Goal: Task Accomplishment & Management: Complete application form

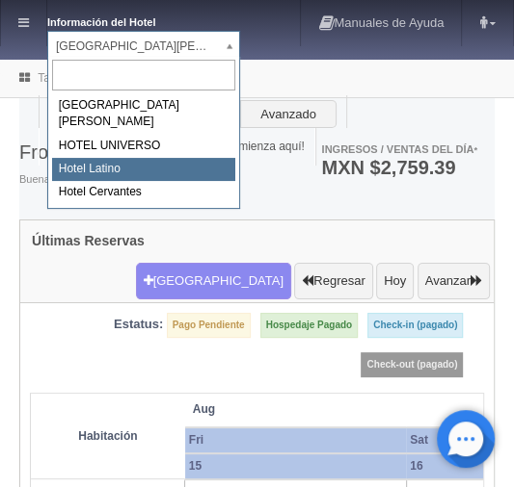
select select "625"
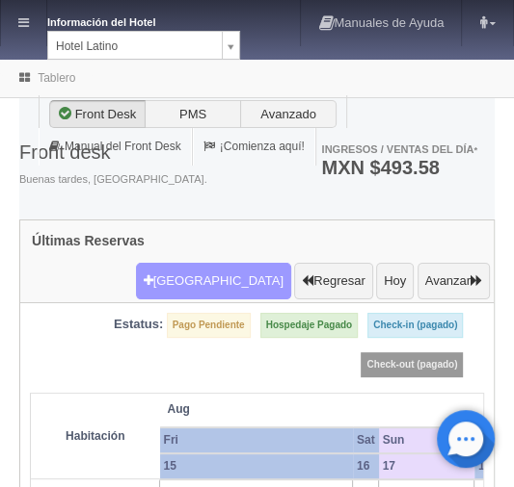
click at [191, 263] on button "Nueva Reserva" at bounding box center [213, 281] width 155 height 37
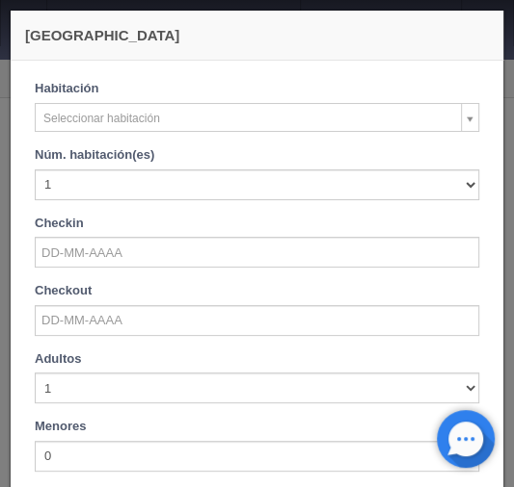
checkbox input "false"
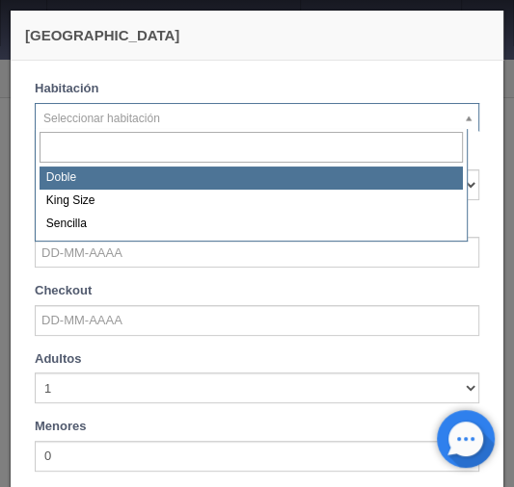
select select "2159"
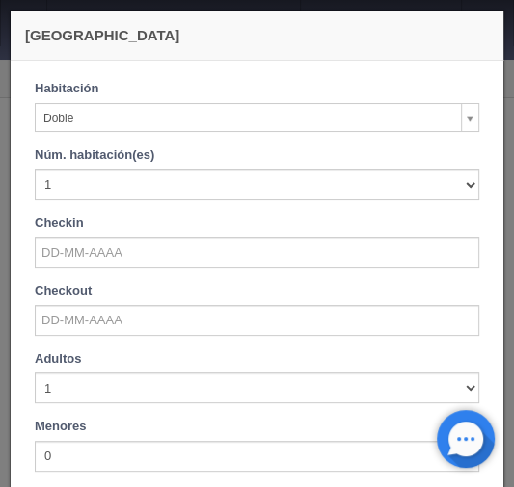
checkbox input "false"
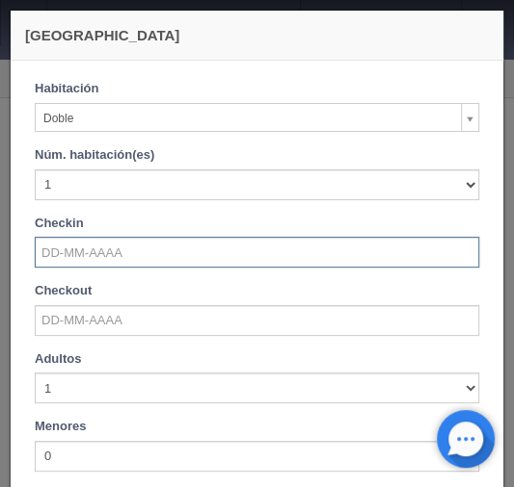
click at [81, 255] on input "text" at bounding box center [257, 252] width 444 height 31
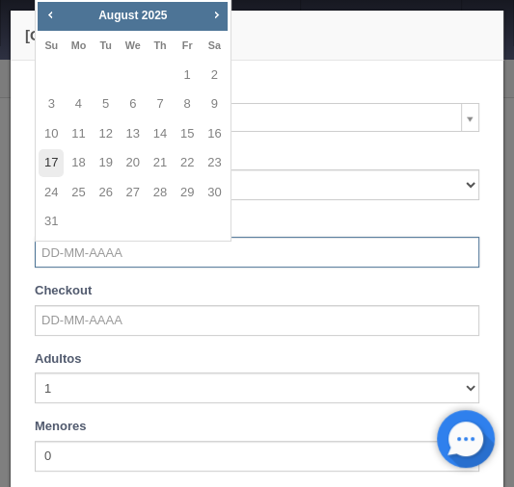
click at [53, 162] on link "17" at bounding box center [51, 163] width 25 height 28
type input "[DATE]"
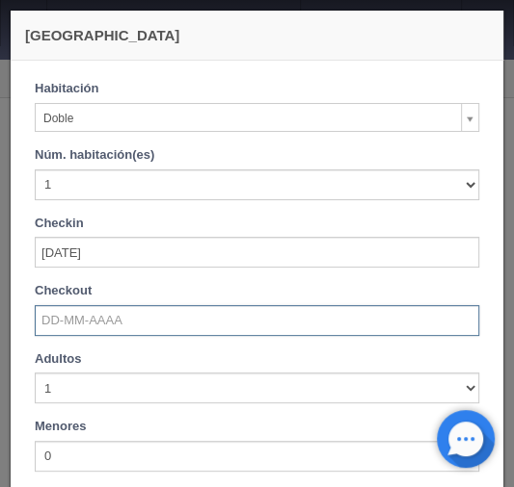
click at [52, 312] on input "text" at bounding box center [257, 320] width 444 height 31
checkbox input "false"
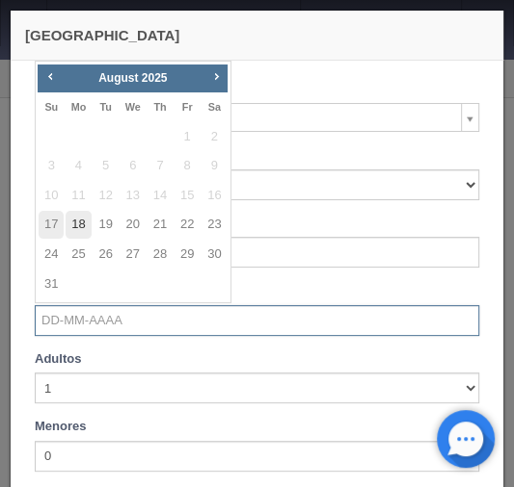
click at [81, 228] on link "18" at bounding box center [78, 225] width 25 height 28
type input "[DATE]"
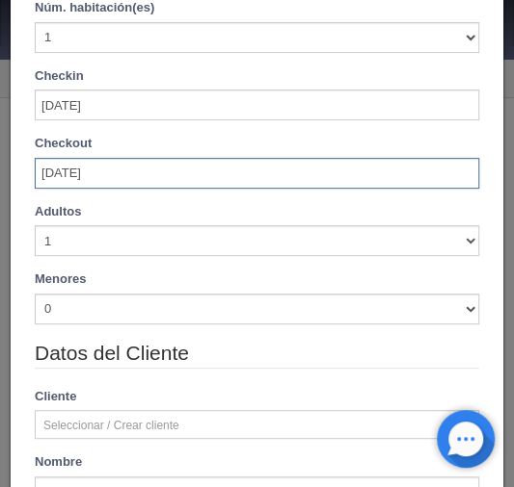
scroll to position [154, 0]
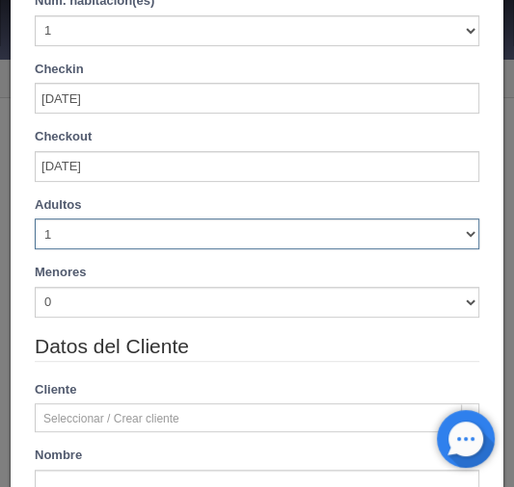
click at [460, 235] on select "1 2 3 4 5 6 7 8 9 10" at bounding box center [257, 234] width 444 height 31
checkbox input "false"
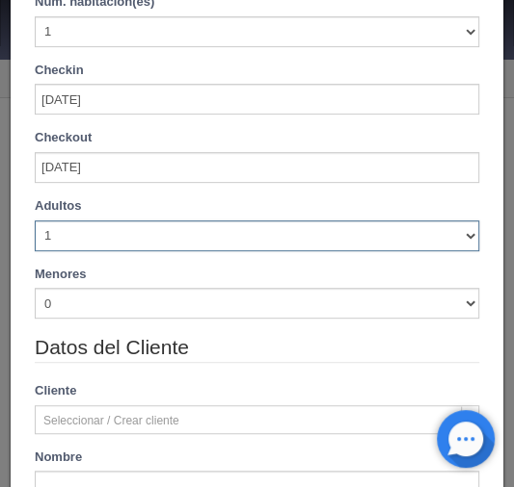
type input "770.00"
checkbox input "false"
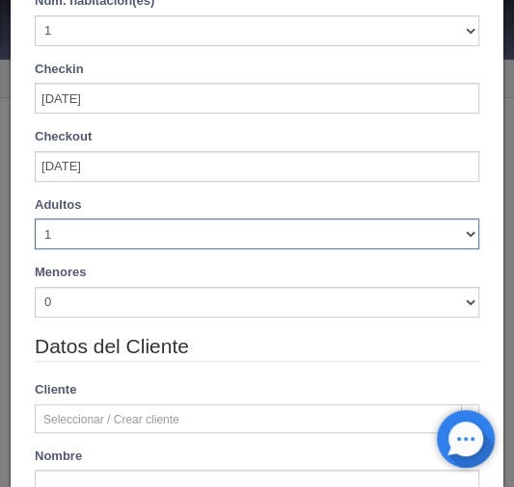
select select "2"
click at [35, 219] on select "1 2 3 4 5 6 7 8 9 10" at bounding box center [257, 234] width 444 height 31
checkbox input "false"
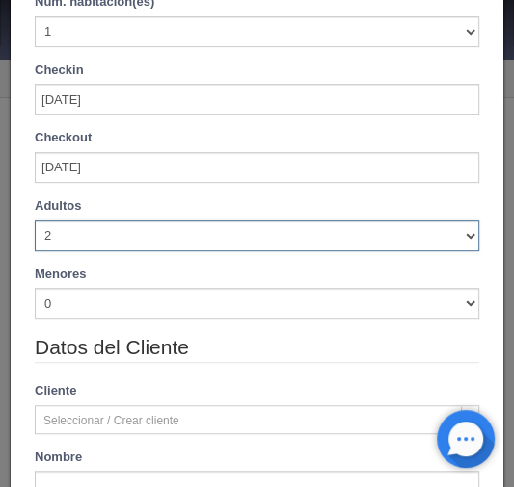
type input "770.00"
checkbox input "false"
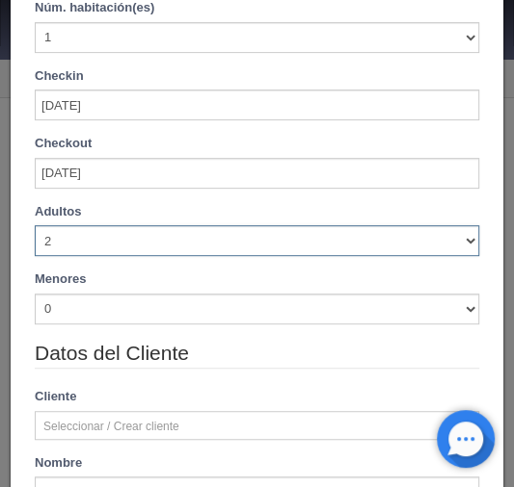
scroll to position [216, 0]
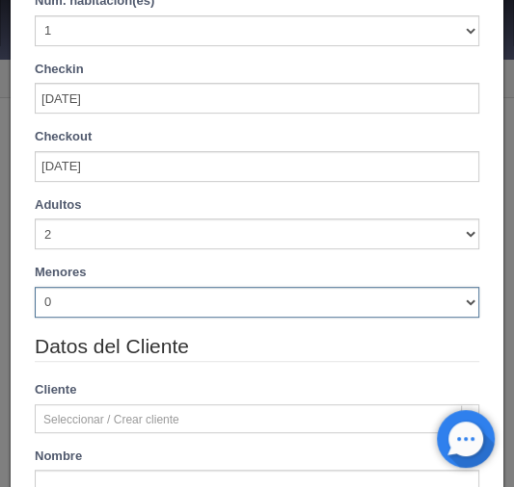
click at [460, 303] on select "0 1 2 3 4 5 6 7 8 9 10" at bounding box center [257, 302] width 444 height 31
select select "1"
click at [35, 287] on select "0 1 2 3 4 5 6 7 8 9 10" at bounding box center [257, 302] width 444 height 31
checkbox input "false"
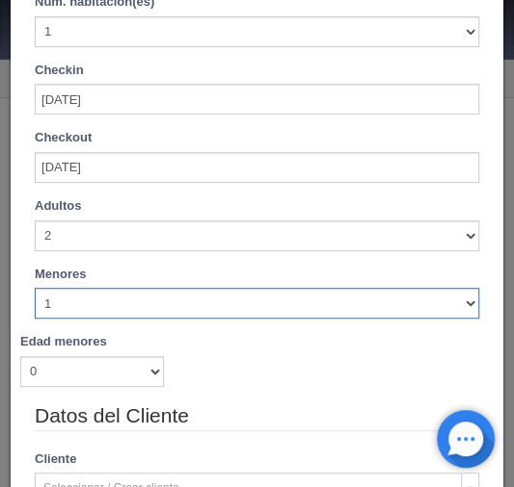
type input "770.00"
checkbox input "false"
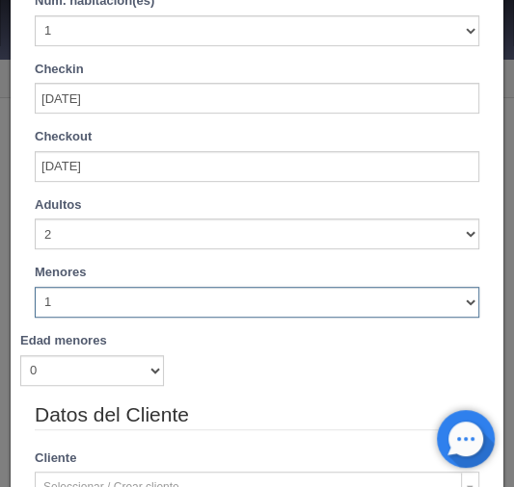
click at [460, 302] on select "0 1 2 3 4 5 6 7 8 9 10" at bounding box center [257, 302] width 444 height 31
select select "8"
click at [35, 287] on select "0 1 2 3 4 5 6 7 8 9 10" at bounding box center [257, 302] width 444 height 31
checkbox input "false"
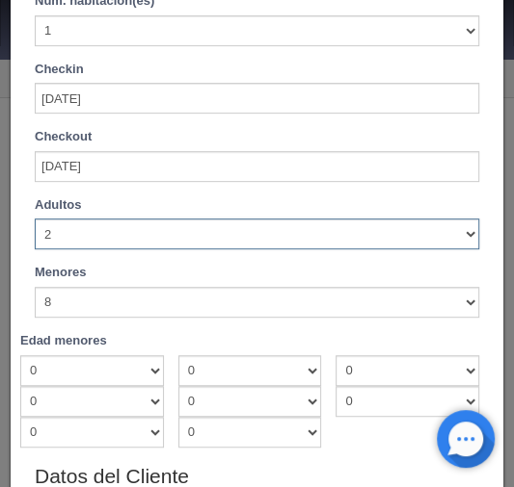
click at [461, 230] on select "1 2 3 4 5 6 7 8 9 10" at bounding box center [257, 234] width 444 height 31
select select "1"
click at [35, 219] on select "1 2 3 4 5 6 7 8 9 10" at bounding box center [257, 234] width 444 height 31
checkbox input "false"
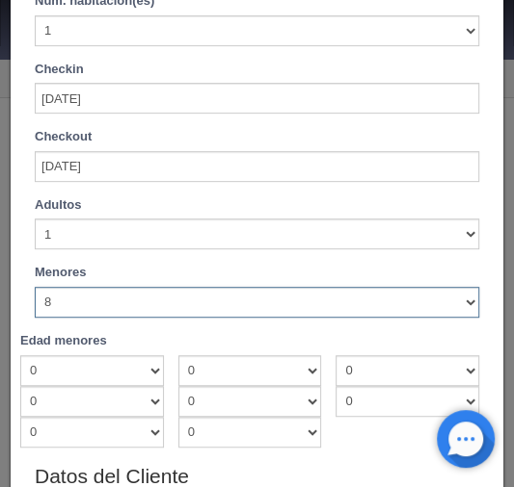
click at [458, 304] on select "0 1 2 3 4 5 6 7 8 9 10" at bounding box center [257, 302] width 444 height 31
click at [35, 287] on select "0 1 2 3 4 5 6 7 8 9 10" at bounding box center [257, 302] width 444 height 31
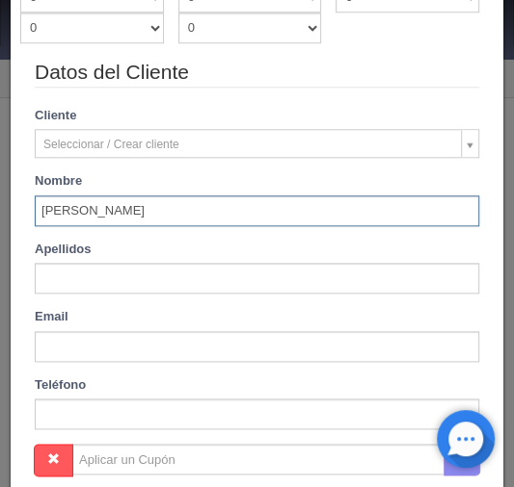
scroll to position [678, 0]
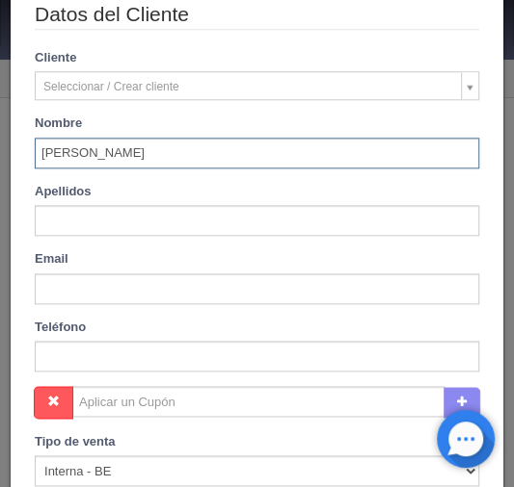
type input "Sharon"
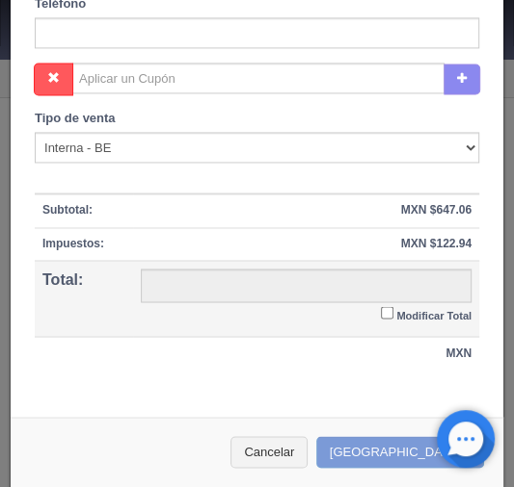
scroll to position [1008, 0]
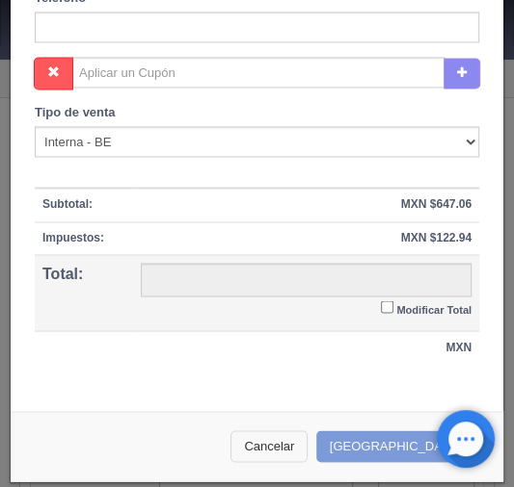
type input "Martín"
click at [307, 447] on button "Cancelar" at bounding box center [268, 447] width 77 height 32
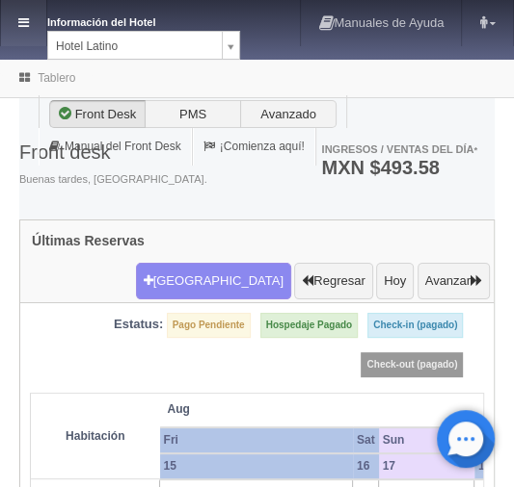
click at [25, 31] on link at bounding box center [23, 23] width 45 height 46
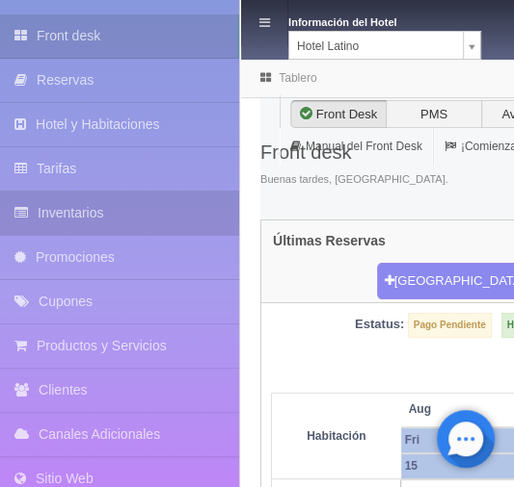
click at [80, 209] on link "Inventarios" at bounding box center [119, 213] width 239 height 43
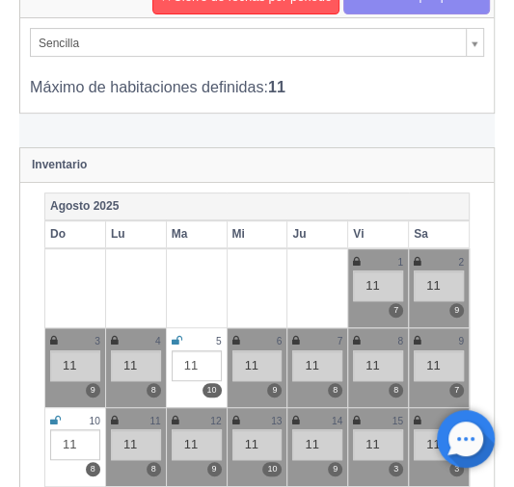
scroll to position [77, 0]
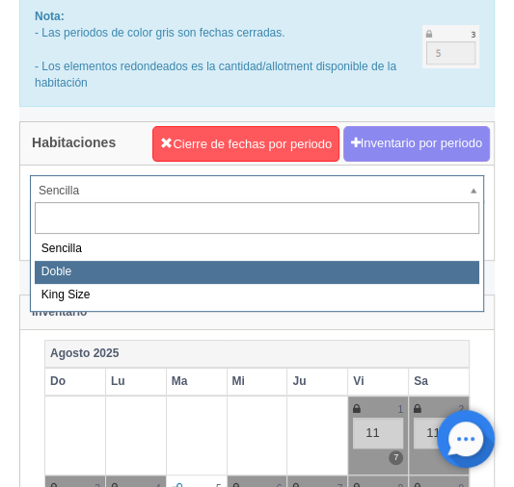
select select "2159"
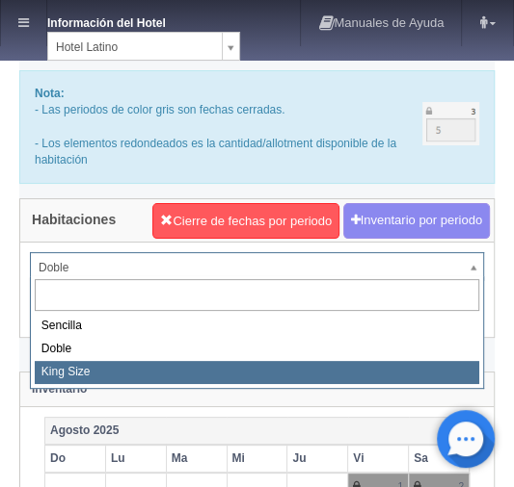
select select "2160"
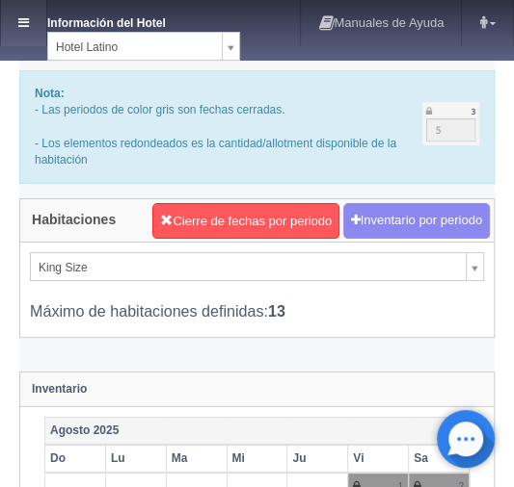
click at [21, 21] on icon at bounding box center [23, 22] width 11 height 13
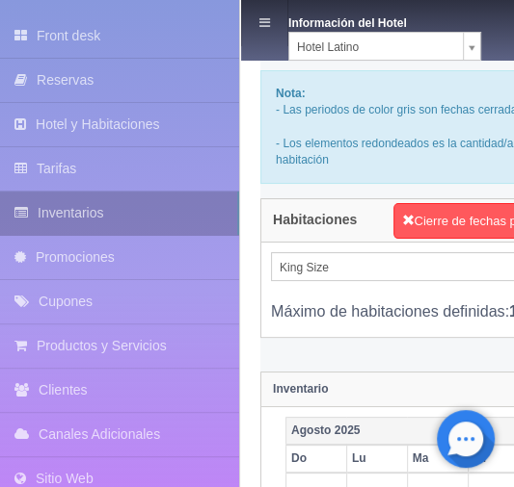
click at [77, 214] on link "Inventarios" at bounding box center [119, 213] width 239 height 43
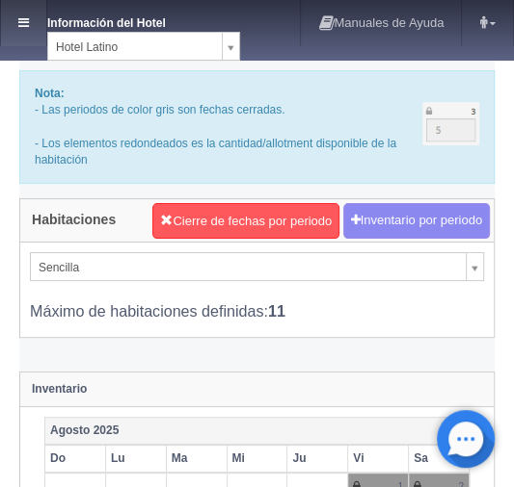
click at [23, 22] on icon at bounding box center [23, 22] width 11 height 13
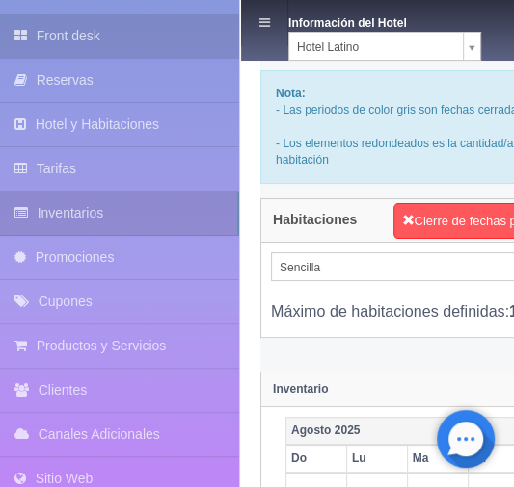
click at [88, 37] on link "Front desk" at bounding box center [119, 35] width 239 height 43
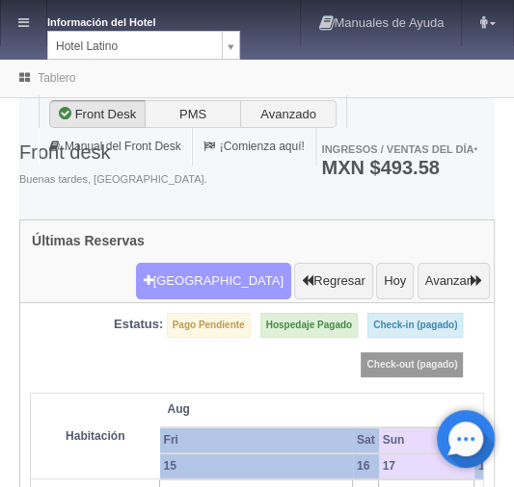
click at [195, 263] on button "[GEOGRAPHIC_DATA]" at bounding box center [213, 281] width 155 height 37
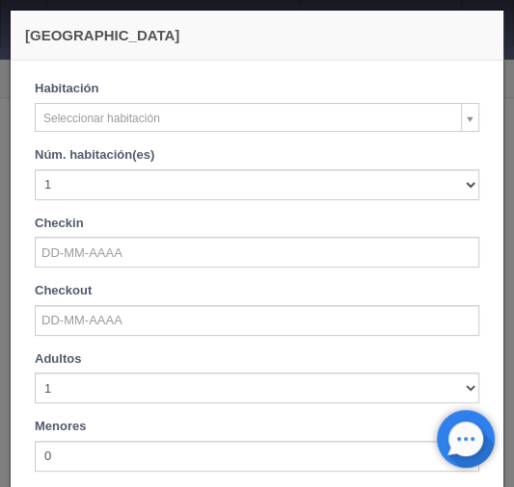
checkbox input "false"
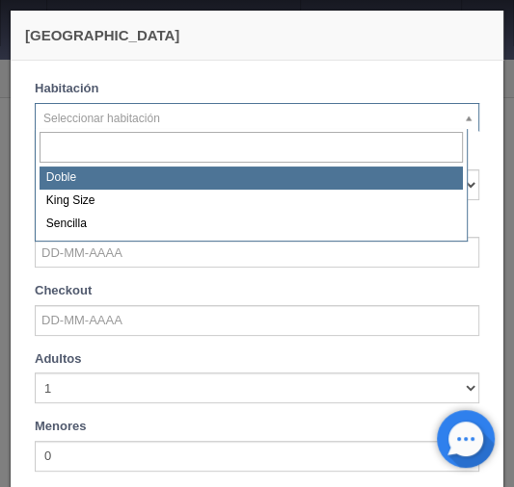
select select "2159"
checkbox input "false"
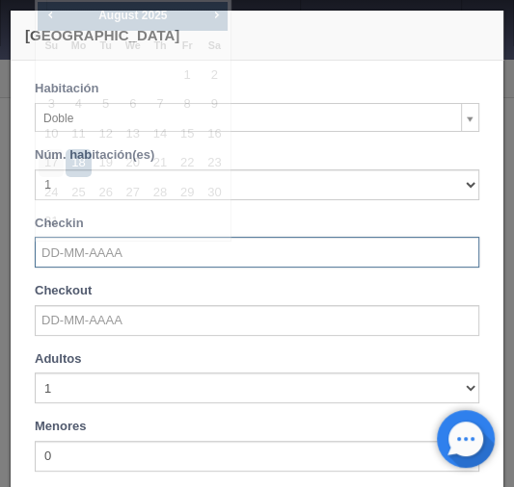
click at [77, 254] on input "text" at bounding box center [257, 252] width 444 height 31
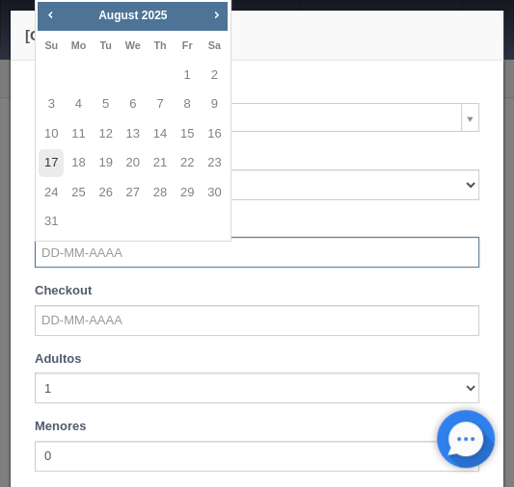
click at [49, 163] on link "17" at bounding box center [51, 163] width 25 height 28
type input "[DATE]"
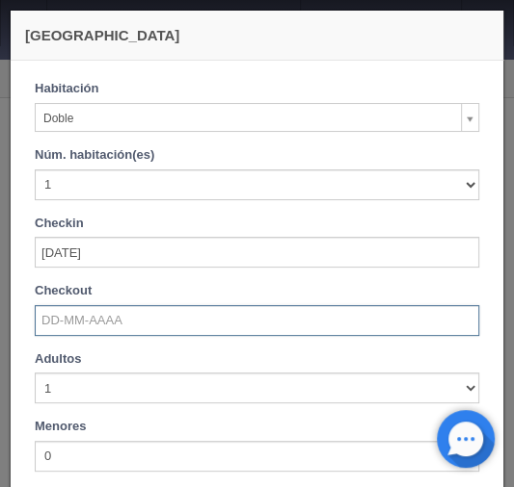
click at [66, 314] on input "text" at bounding box center [257, 320] width 444 height 31
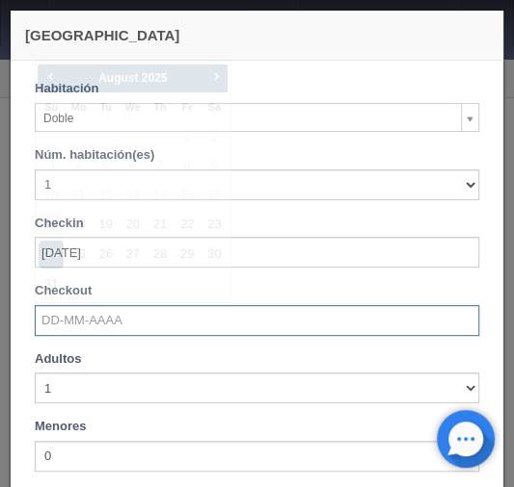
click at [66, 314] on input "text" at bounding box center [257, 320] width 444 height 31
checkbox input "false"
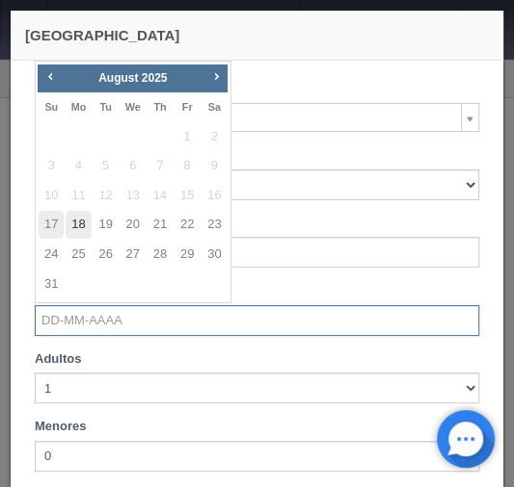
click at [77, 224] on link "18" at bounding box center [78, 225] width 25 height 28
type input "[DATE]"
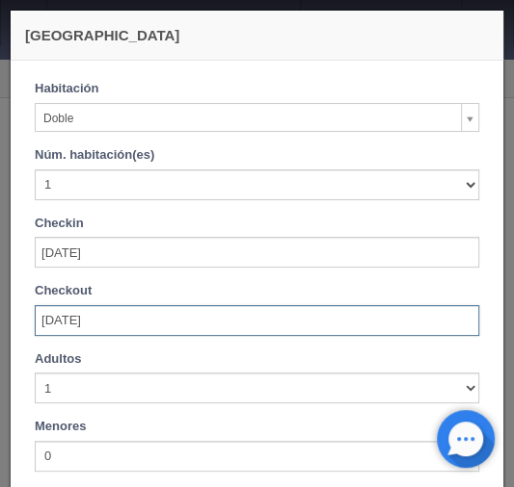
click at [111, 220] on div "Checkin 17-08-2025" at bounding box center [257, 242] width 444 height 54
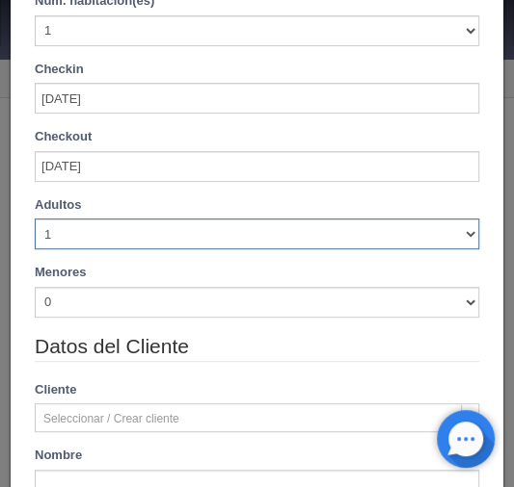
click at [462, 231] on select "1 2 3 4 5 6 7 8 9 10" at bounding box center [257, 234] width 444 height 31
checkbox input "false"
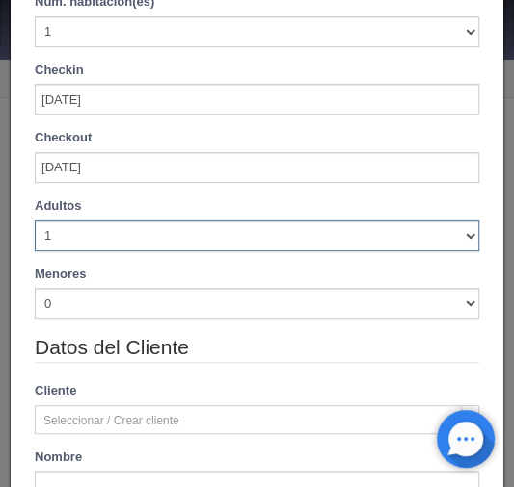
type input "770.00"
checkbox input "false"
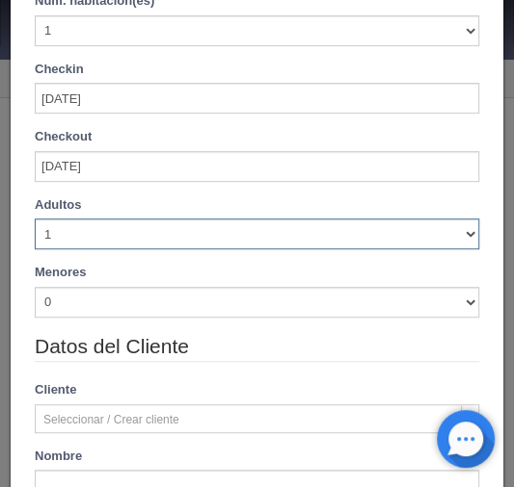
select select "2"
click at [35, 219] on select "1 2 3 4 5 6 7 8 9 10" at bounding box center [257, 234] width 444 height 31
checkbox input "false"
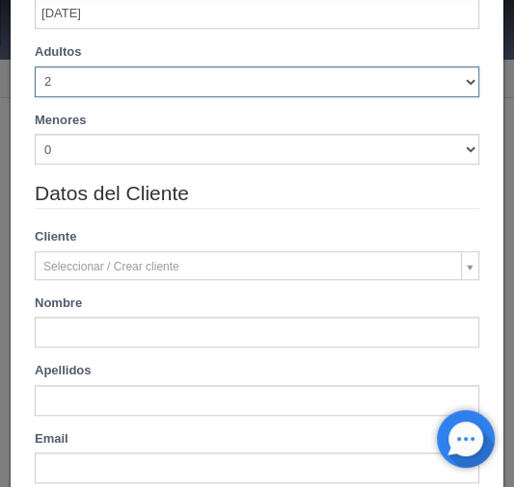
type input "770.00"
checkbox input "false"
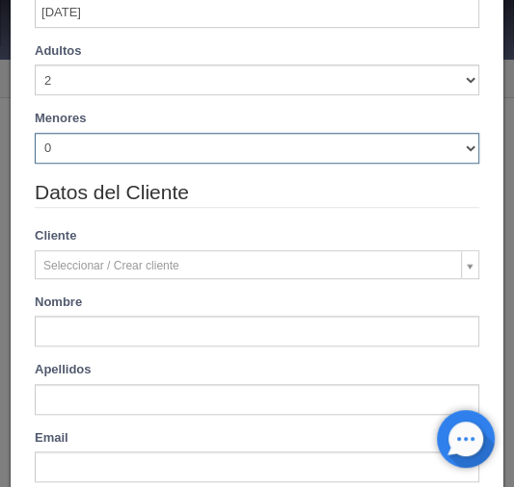
drag, startPoint x: 459, startPoint y: 150, endPoint x: 278, endPoint y: 150, distance: 180.2
click at [459, 150] on select "0 1 2 3 4 5 6 7 8 9 10" at bounding box center [257, 148] width 444 height 31
select select "1"
click at [35, 133] on select "0 1 2 3 4 5 6 7 8 9 10" at bounding box center [257, 148] width 444 height 31
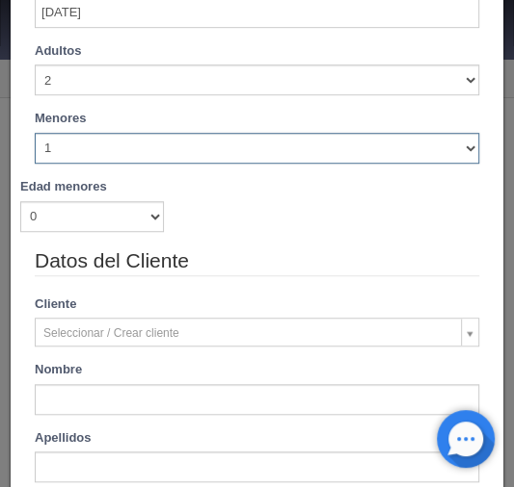
click at [57, 192] on label "Edad menores" at bounding box center [63, 187] width 87 height 18
checkbox input "false"
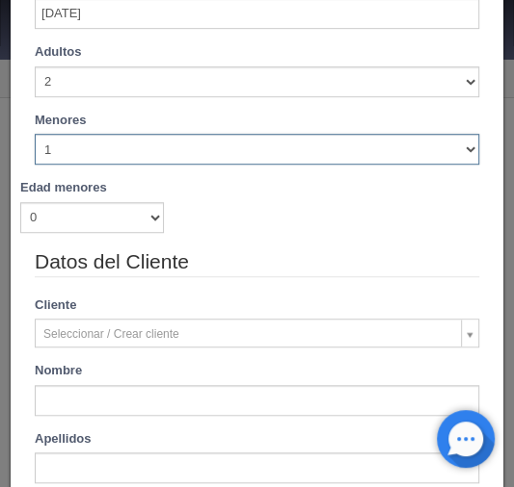
type input "770.00"
checkbox input "false"
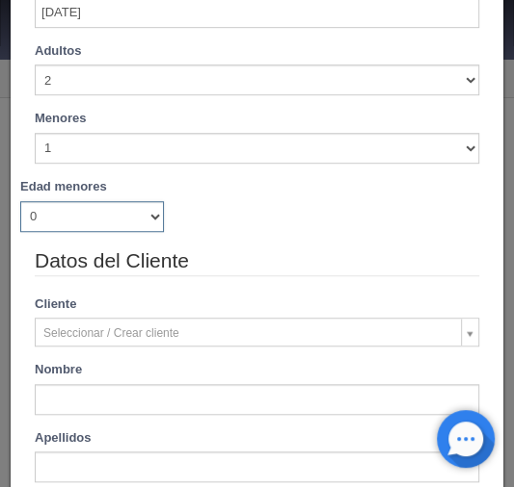
click at [151, 215] on select "0 1 2 3 4 5 6 7 8 9 10 11 12 13 14 15 16 17 18" at bounding box center [92, 216] width 144 height 31
select select "8"
click at [20, 201] on select "0 1 2 3 4 5 6 7 8 9 10 11 12 13 14 15 16 17 18" at bounding box center [92, 216] width 144 height 31
checkbox input "false"
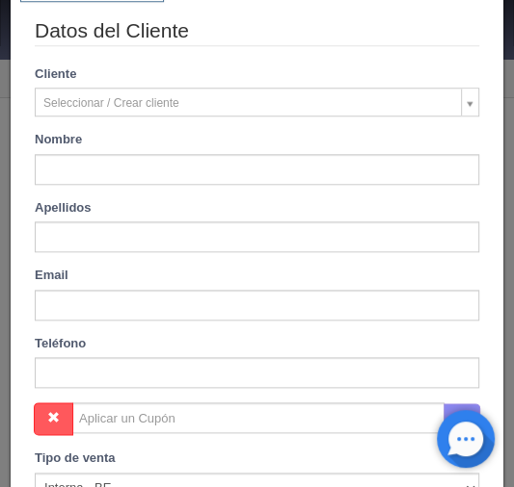
type input "870.00"
checkbox input "false"
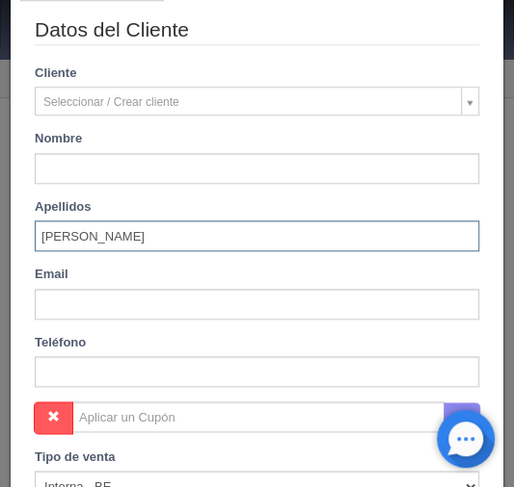
type input "Martín"
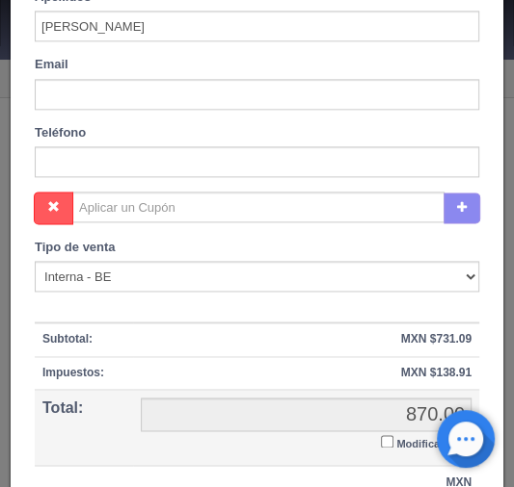
scroll to position [832, 0]
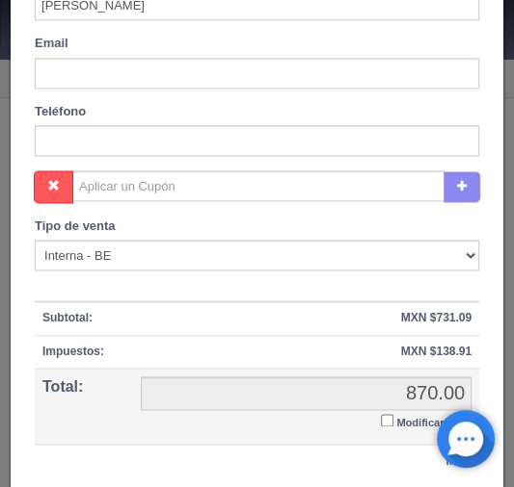
type input "Sharon"
click at [381, 414] on input "Modificar Total" at bounding box center [387, 420] width 13 height 13
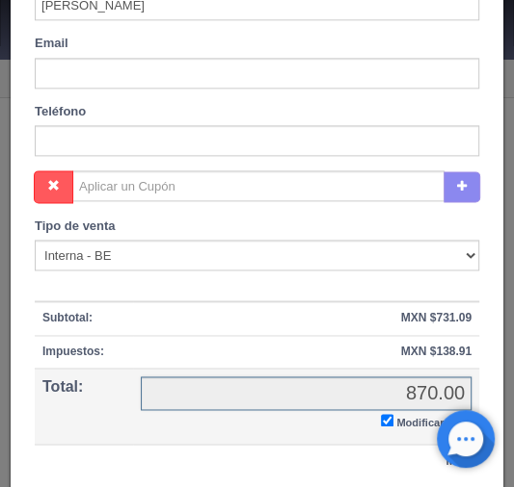
checkbox input "true"
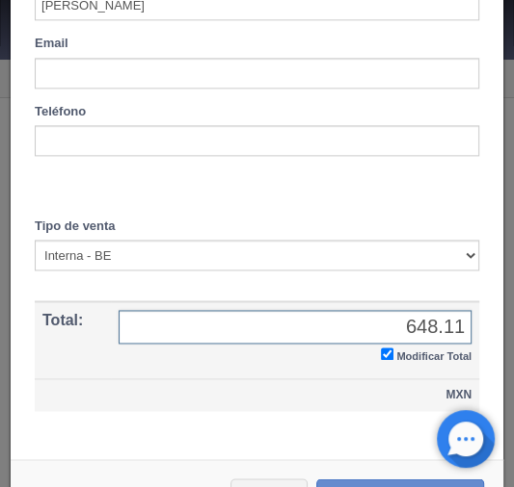
scroll to position [881, 0]
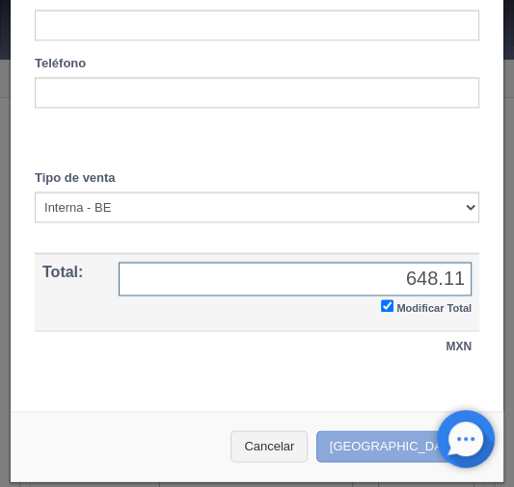
type input "648.11"
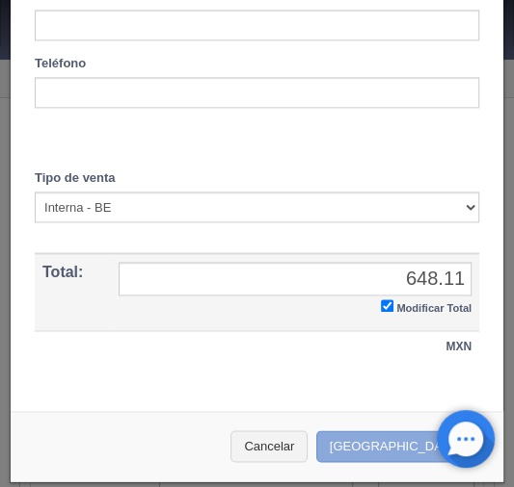
click at [370, 439] on button "Crear Reserva" at bounding box center [400, 447] width 168 height 32
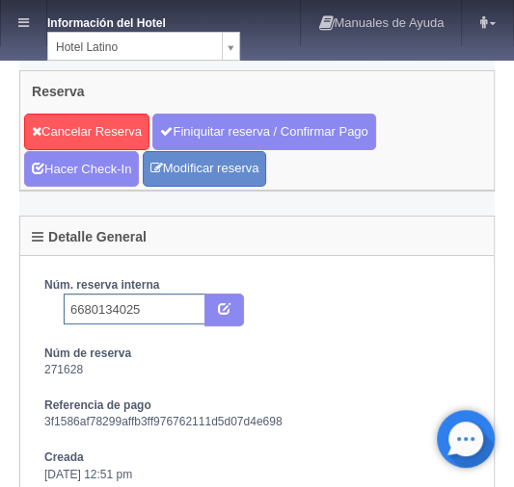
click at [133, 305] on input "6680134025" at bounding box center [135, 309] width 142 height 31
click at [156, 305] on input "6680134025" at bounding box center [135, 309] width 142 height 31
type input "6680134025booking"
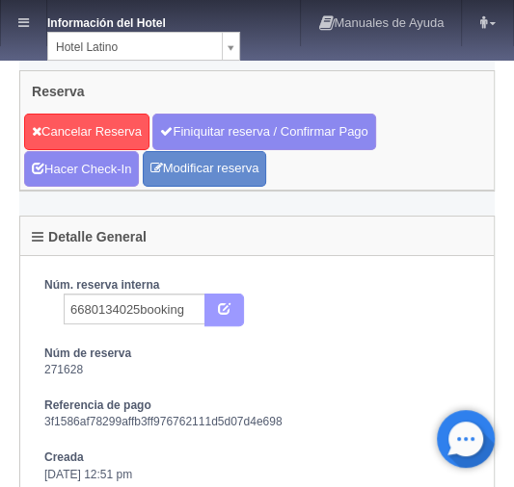
click at [231, 305] on button "submit" at bounding box center [224, 310] width 40 height 33
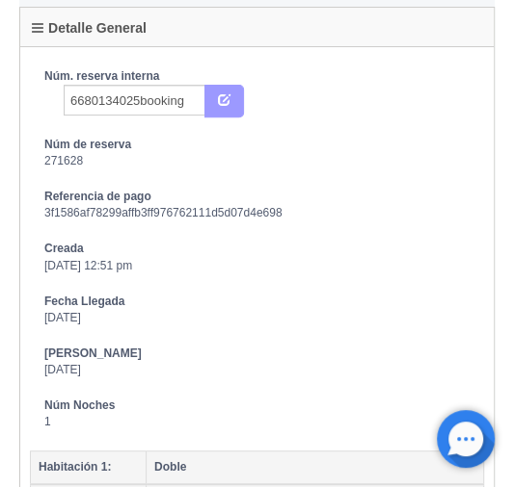
scroll to position [231, 0]
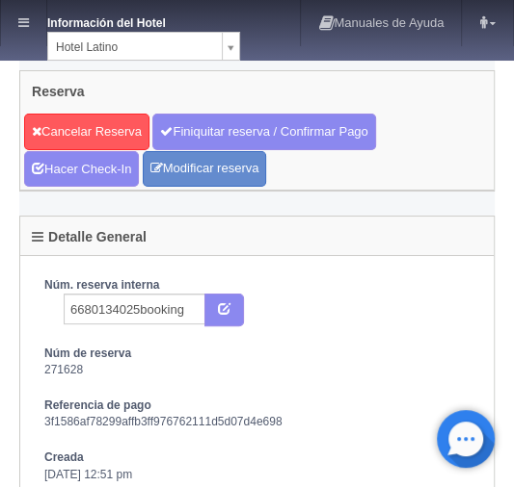
click at [21, 26] on icon at bounding box center [23, 22] width 11 height 13
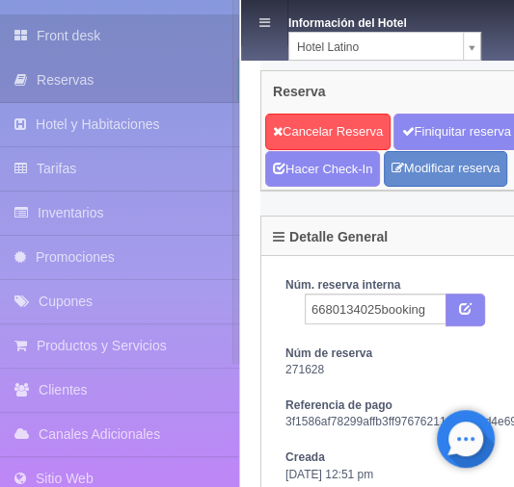
click at [76, 40] on link "Front desk" at bounding box center [119, 35] width 239 height 43
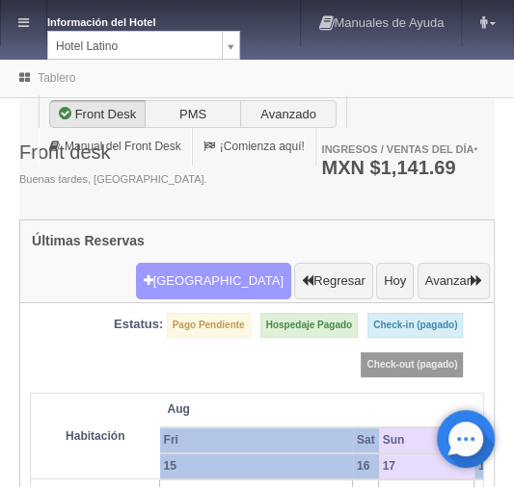
click at [205, 263] on button "[GEOGRAPHIC_DATA]" at bounding box center [213, 281] width 155 height 37
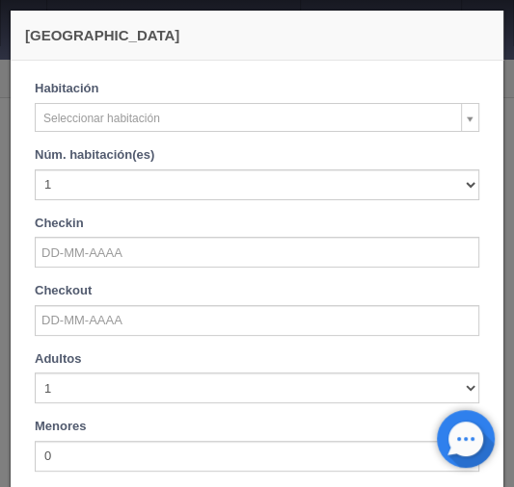
checkbox input "false"
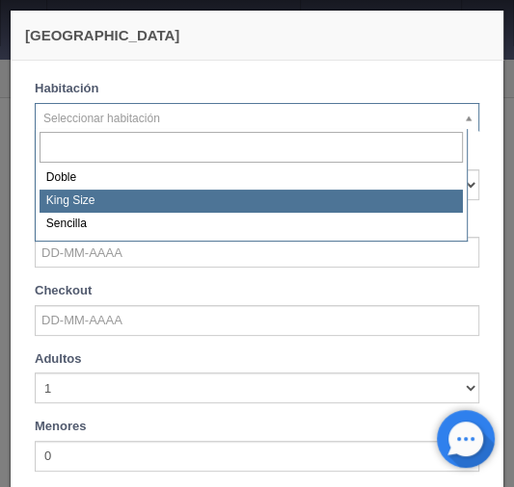
select select "2160"
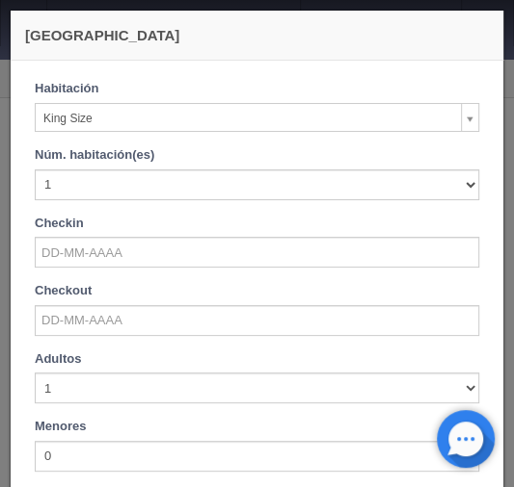
checkbox input "false"
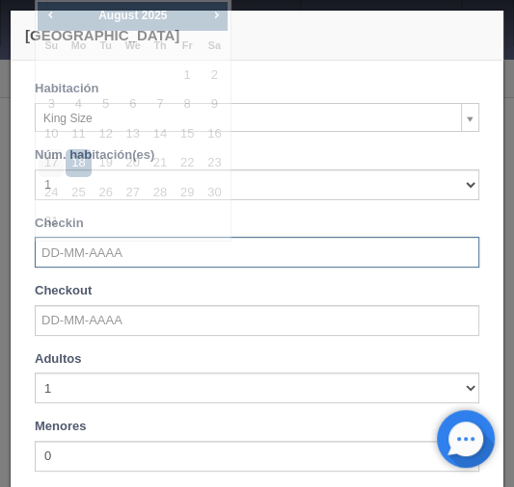
click at [90, 262] on input "text" at bounding box center [257, 252] width 444 height 31
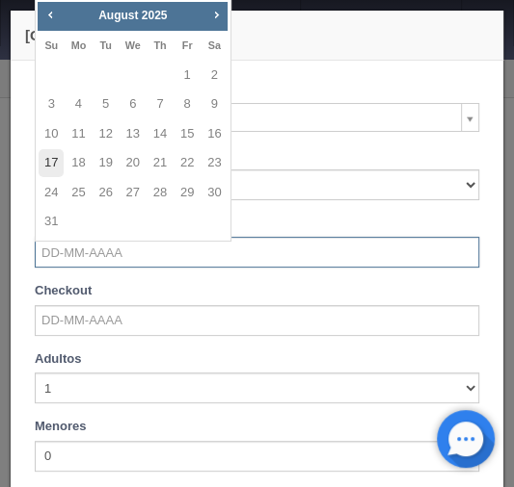
click at [54, 162] on link "17" at bounding box center [51, 163] width 25 height 28
type input "[DATE]"
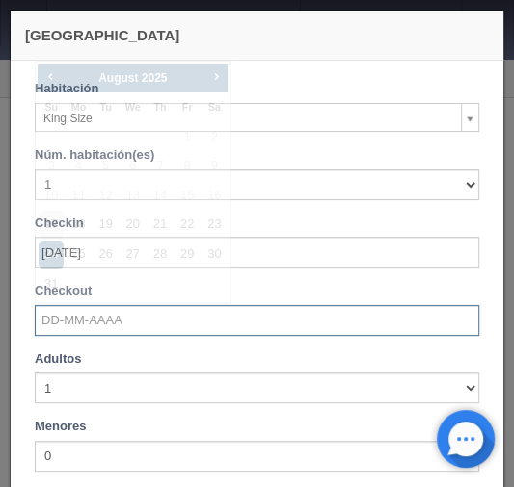
click at [50, 331] on input "text" at bounding box center [257, 320] width 444 height 31
checkbox input "false"
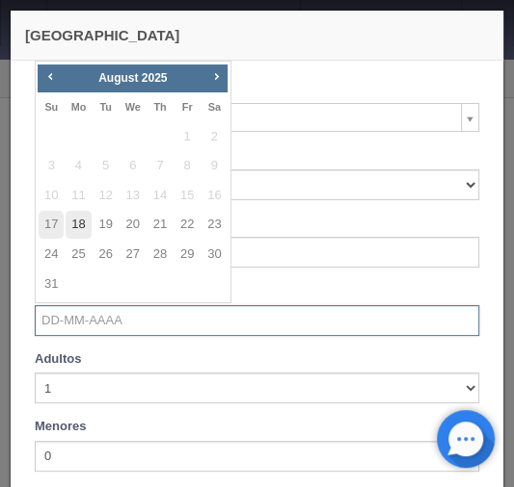
click at [84, 224] on link "18" at bounding box center [78, 225] width 25 height 28
type input "[DATE]"
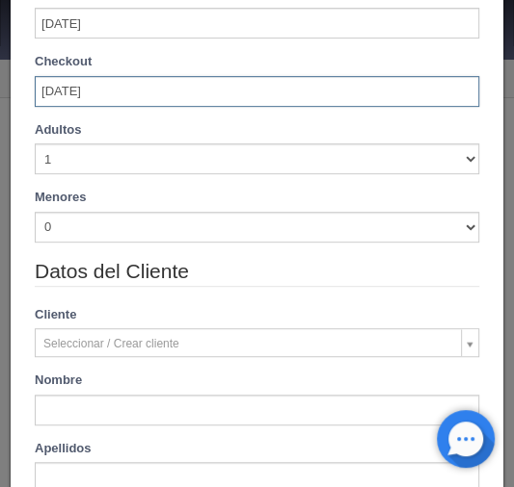
scroll to position [231, 0]
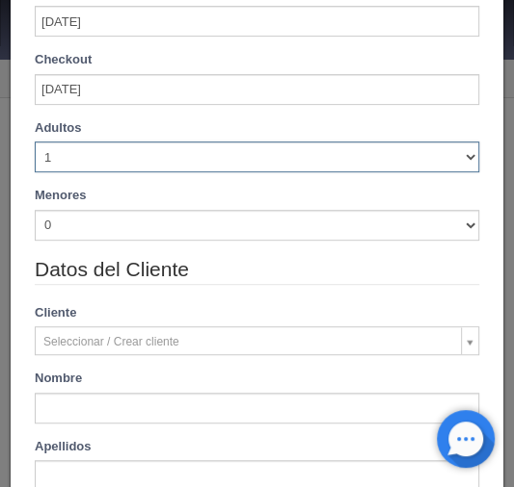
drag, startPoint x: 456, startPoint y: 158, endPoint x: 396, endPoint y: 162, distance: 59.9
click at [456, 158] on select "1 2 3 4 5 6 7 8 9 10" at bounding box center [257, 157] width 444 height 31
checkbox input "false"
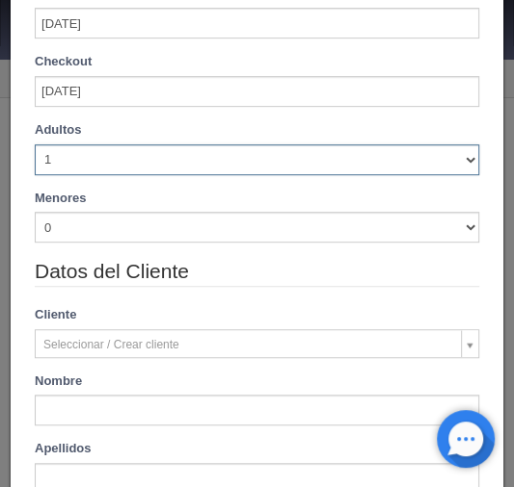
type input "740.00"
checkbox input "false"
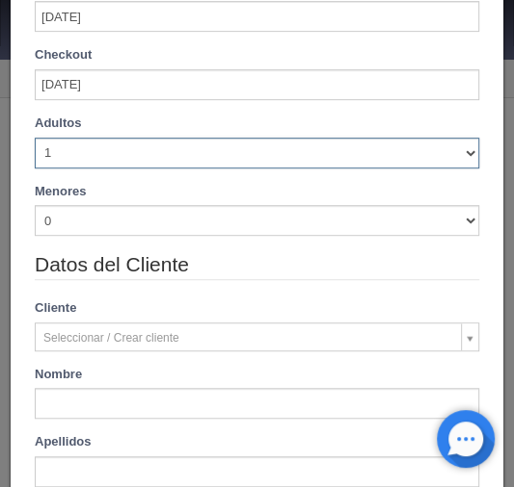
select select "2"
click at [35, 142] on select "1 2 3 4 5 6 7 8 9 10" at bounding box center [257, 153] width 444 height 31
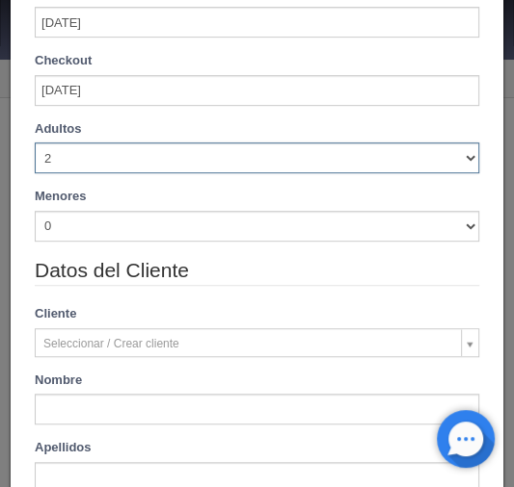
checkbox input "false"
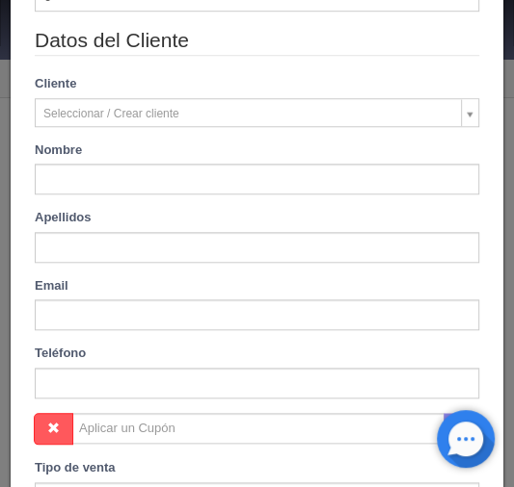
type input "740.00"
checkbox input "false"
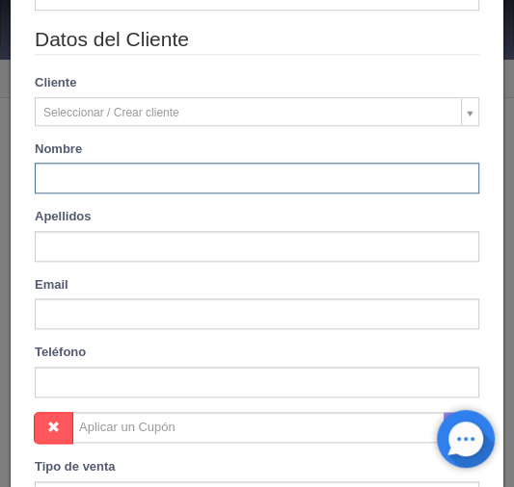
click at [58, 181] on input "text" at bounding box center [257, 178] width 444 height 31
paste input "Oscar"
type input "Oscar"
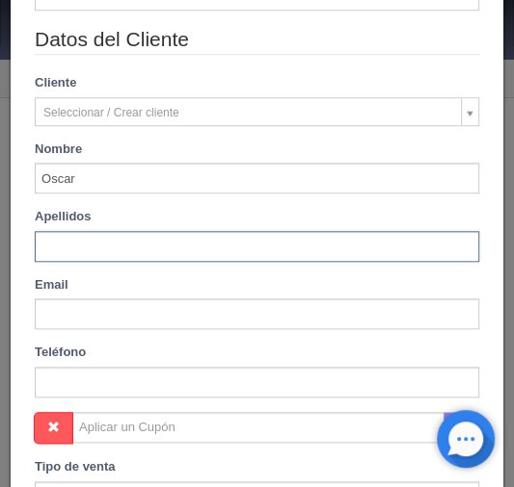
click at [76, 239] on input "text" at bounding box center [257, 246] width 444 height 31
paste input "Velazquez Diaz"
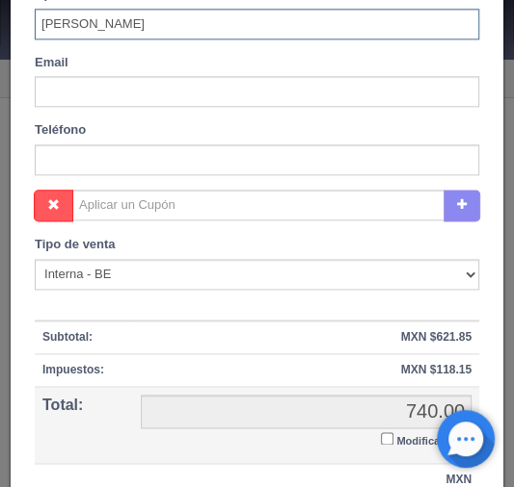
scroll to position [754, 0]
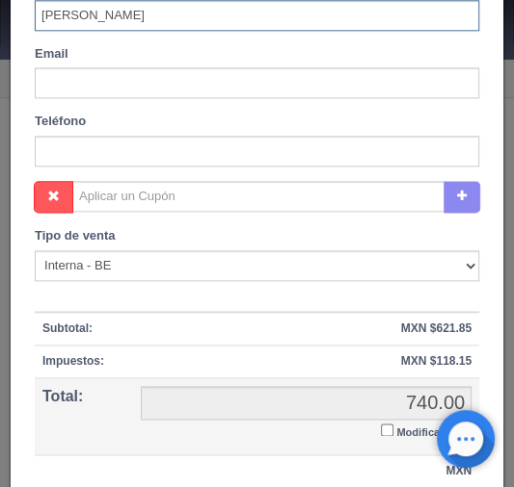
type input "Velazquez Diaz"
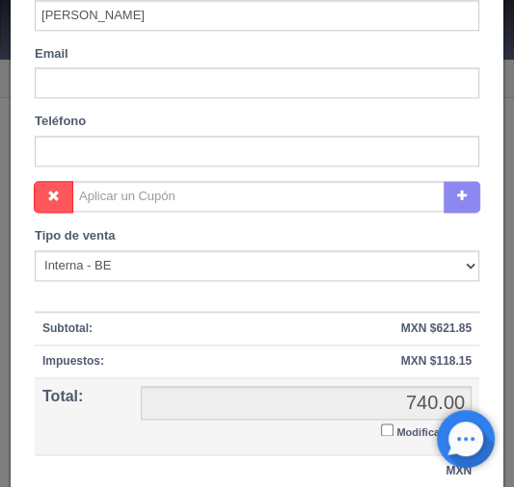
click at [381, 424] on input "Modificar Total" at bounding box center [387, 430] width 13 height 13
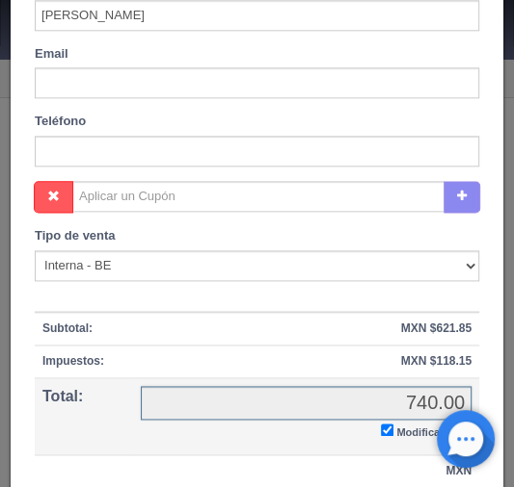
checkbox input "true"
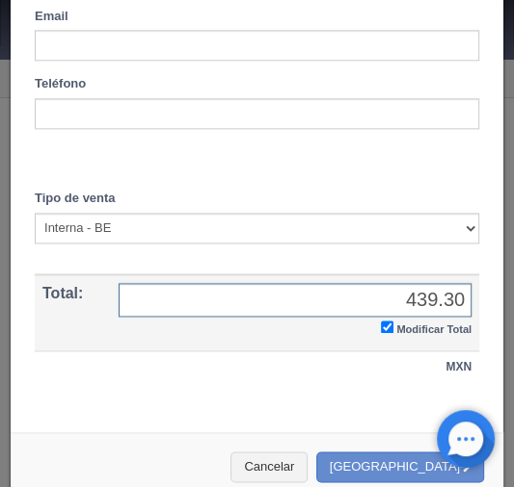
scroll to position [813, 0]
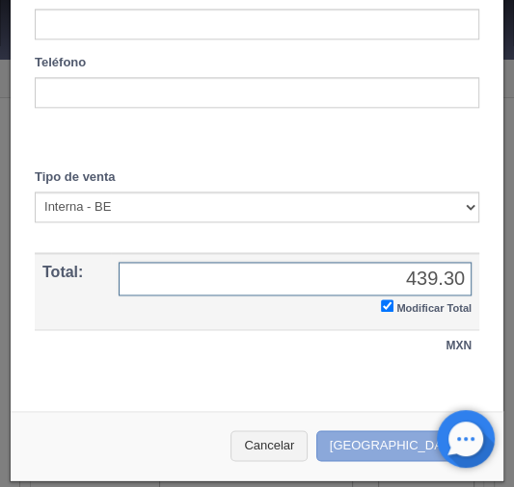
type input "439.30"
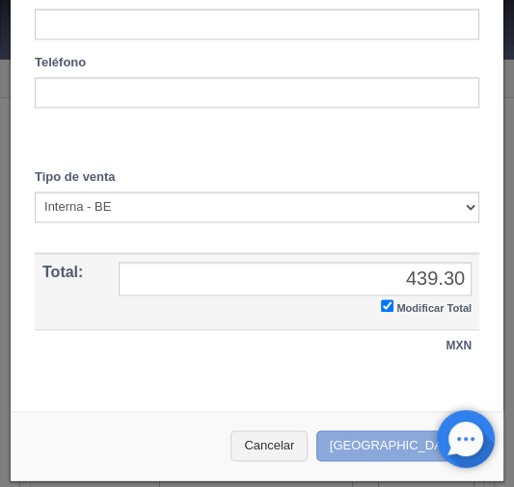
click at [374, 439] on button "Crear Reserva" at bounding box center [400, 447] width 168 height 32
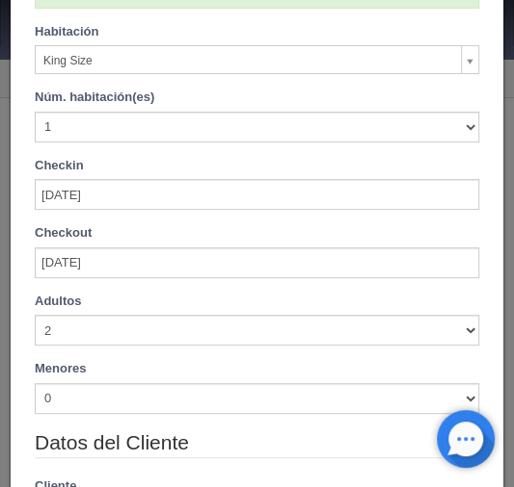
scroll to position [0, 0]
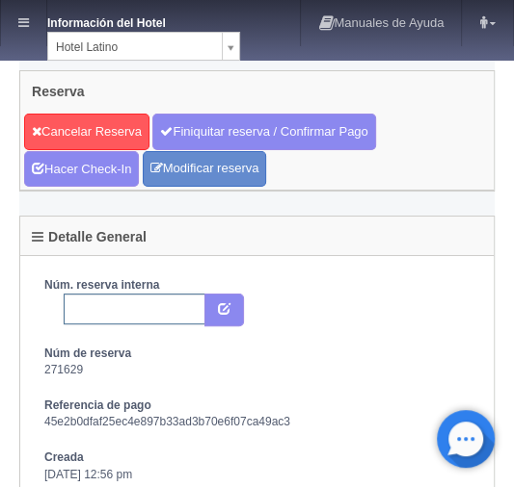
click at [108, 304] on input "text" at bounding box center [135, 309] width 142 height 31
paste input "2269975221"
type input "2269975221 expedia"
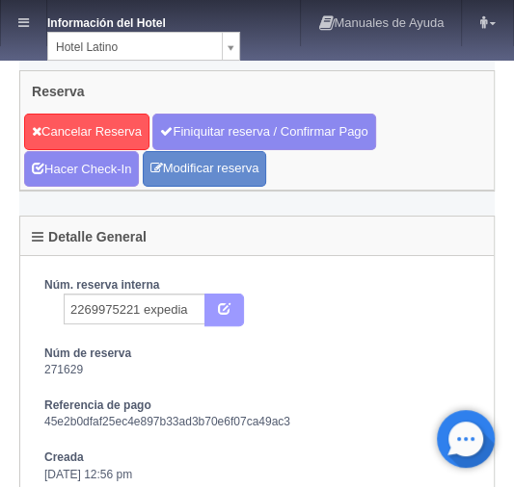
click at [231, 308] on button "submit" at bounding box center [224, 310] width 40 height 33
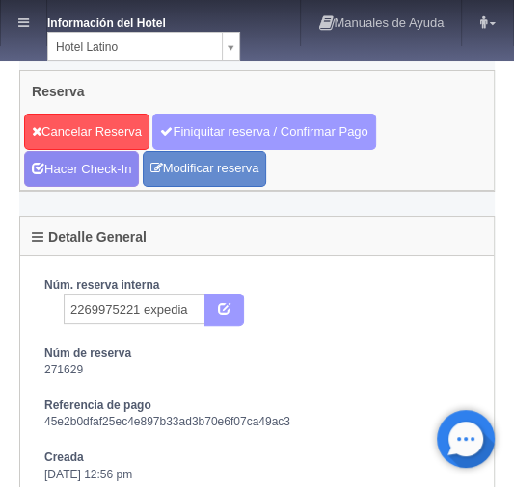
click at [193, 131] on link "Finiquitar reserva / Confirmar Pago" at bounding box center [263, 132] width 223 height 37
click at [204, 128] on link "Finiquitar reserva / Confirmar Pago" at bounding box center [263, 132] width 223 height 37
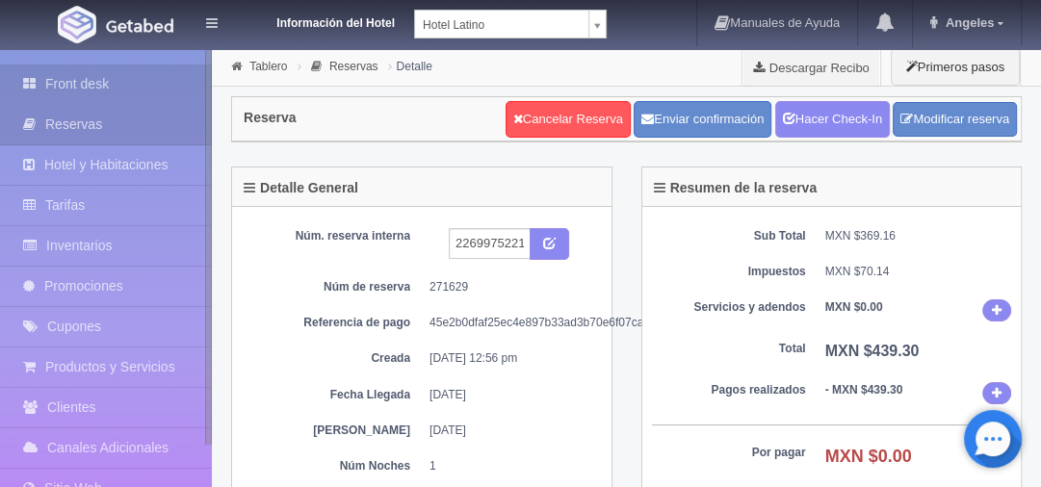
click at [67, 85] on link "Front desk" at bounding box center [106, 85] width 212 height 40
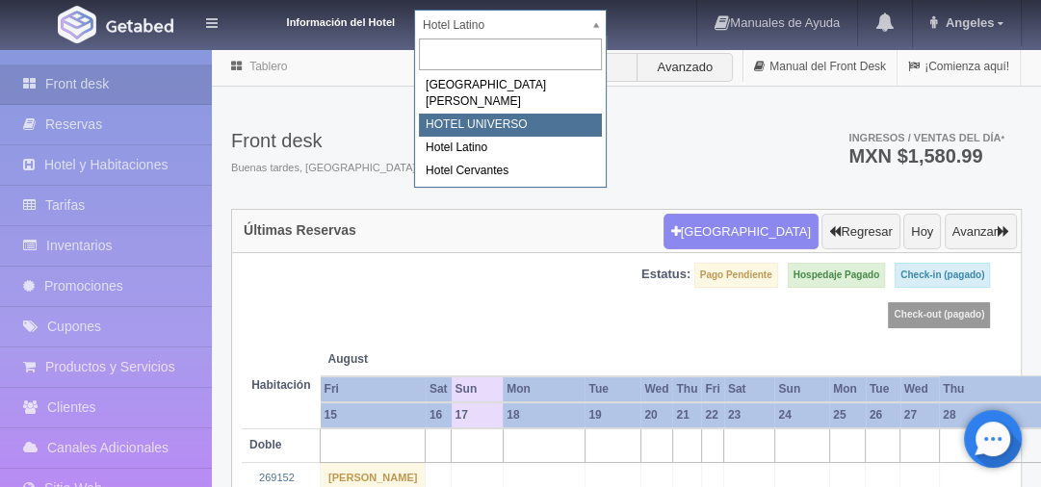
select select "358"
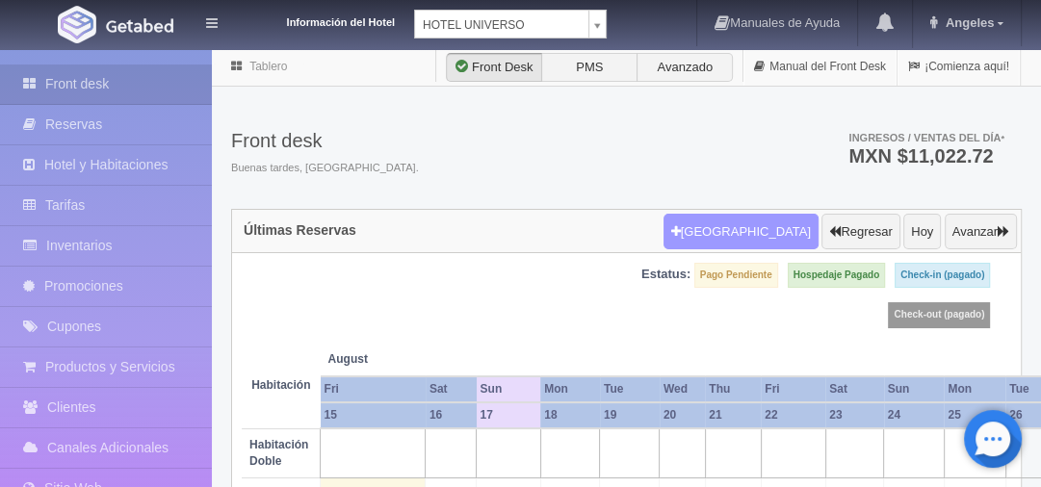
click at [719, 230] on button "[GEOGRAPHIC_DATA]" at bounding box center [741, 232] width 155 height 37
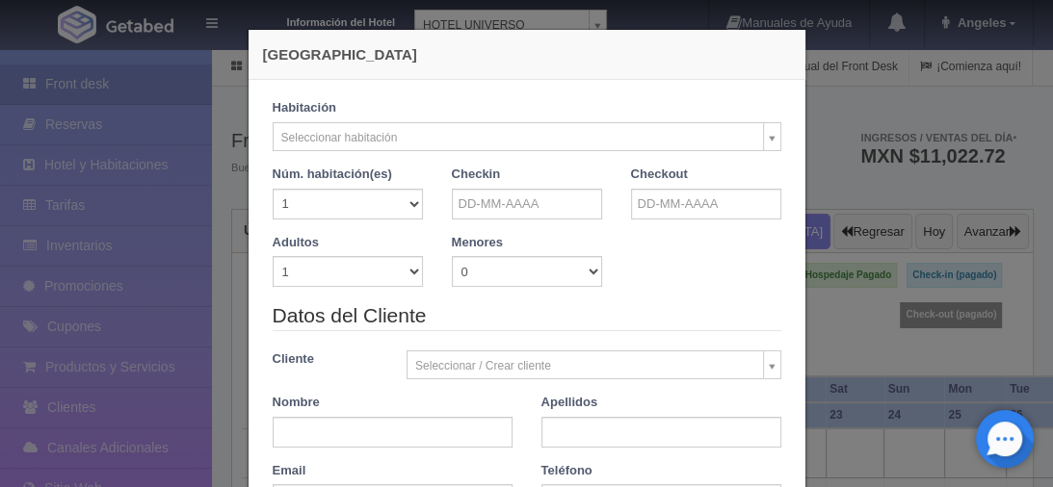
checkbox input "false"
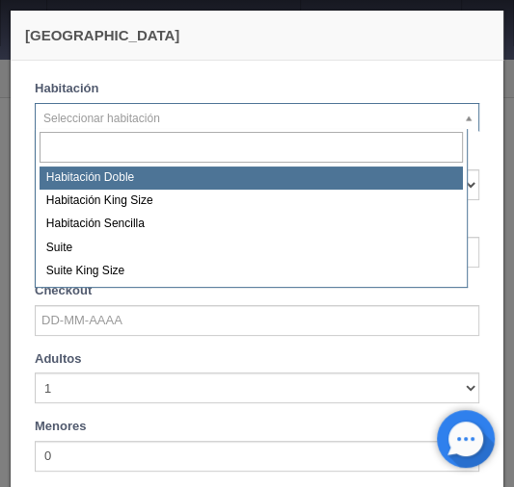
select select "583"
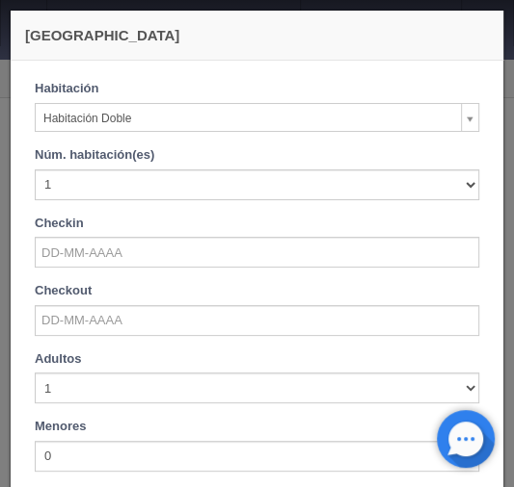
checkbox input "false"
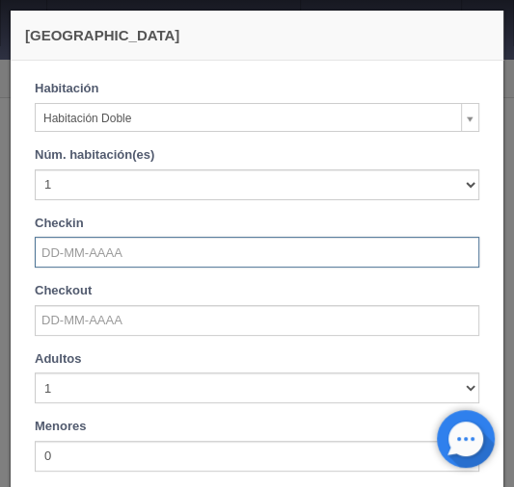
click at [88, 246] on input "text" at bounding box center [257, 252] width 444 height 31
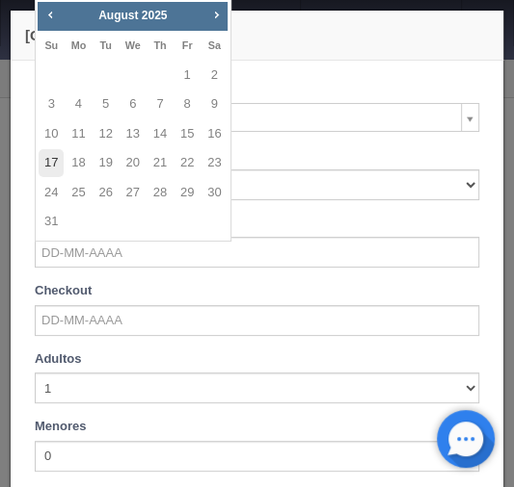
click at [54, 160] on link "17" at bounding box center [51, 163] width 25 height 28
type input "[DATE]"
checkbox input "false"
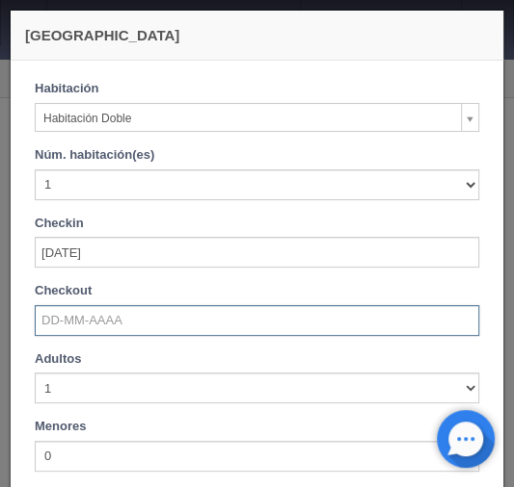
click at [66, 315] on input "text" at bounding box center [257, 320] width 444 height 31
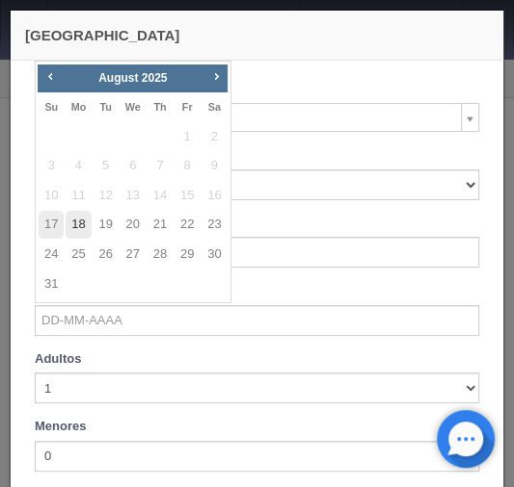
click at [80, 226] on link "18" at bounding box center [78, 225] width 25 height 28
type input "[DATE]"
checkbox input "false"
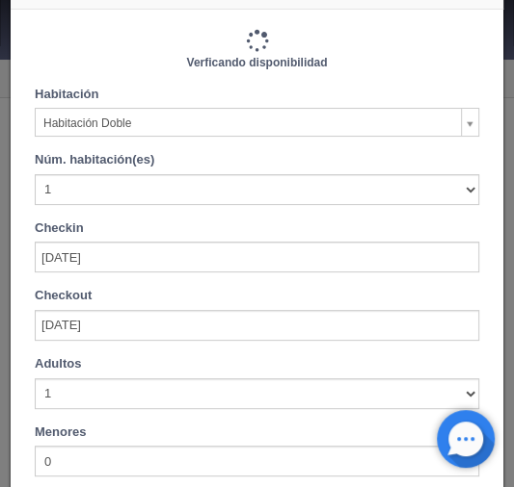
type input "1030.00"
checkbox input "false"
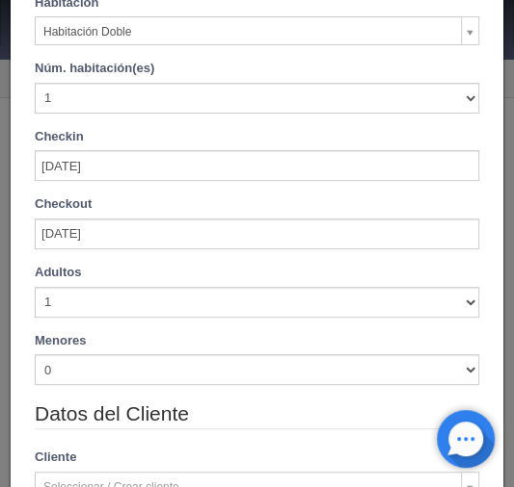
scroll to position [160, 0]
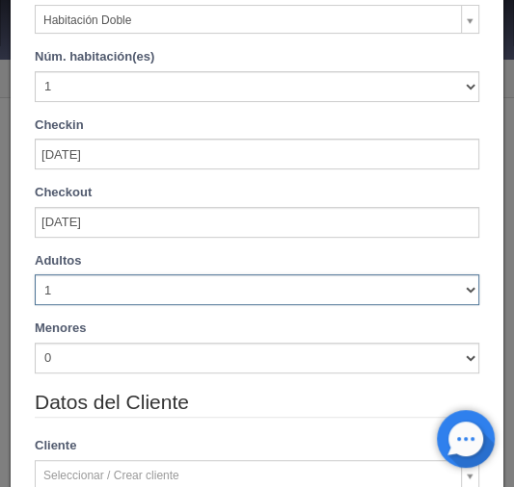
click at [460, 289] on select "1 2 3 4 5 6 7 8 9 10" at bounding box center [257, 290] width 444 height 31
select select "2"
click at [35, 275] on select "1 2 3 4 5 6 7 8 9 10" at bounding box center [257, 290] width 444 height 31
checkbox input "false"
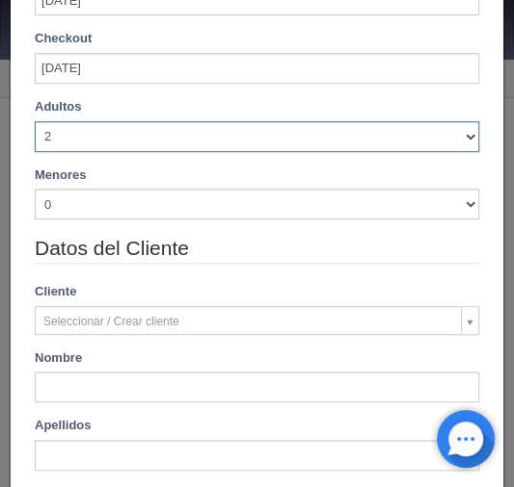
type input "1030.00"
checkbox input "false"
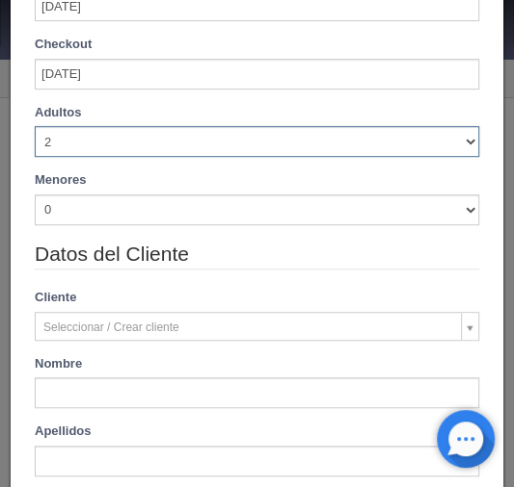
scroll to position [314, 0]
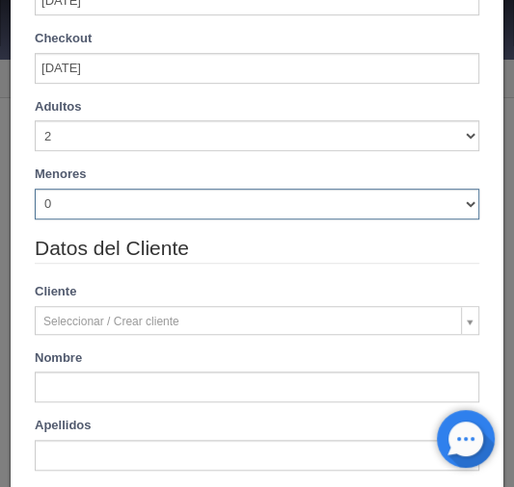
click at [459, 205] on select "0 1 2 3 4 5 6 7 8 9 10" at bounding box center [257, 204] width 444 height 31
select select "2"
click at [35, 189] on select "0 1 2 3 4 5 6 7 8 9 10" at bounding box center [257, 204] width 444 height 31
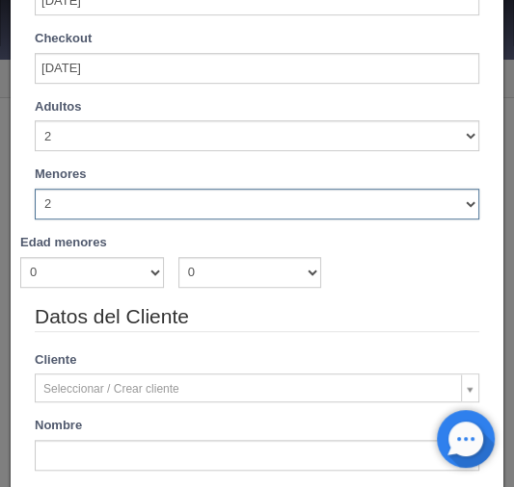
checkbox input "false"
type input "1030.00"
checkbox input "false"
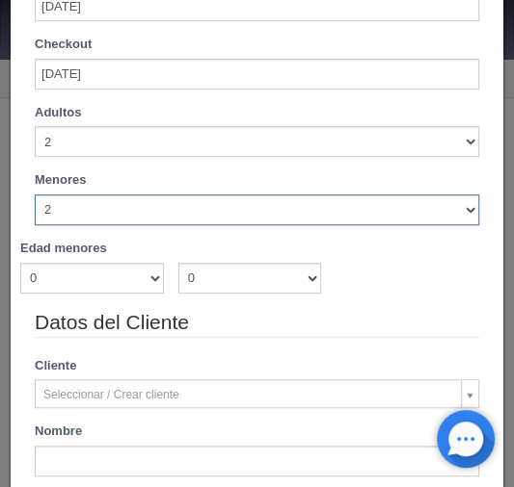
scroll to position [314, 0]
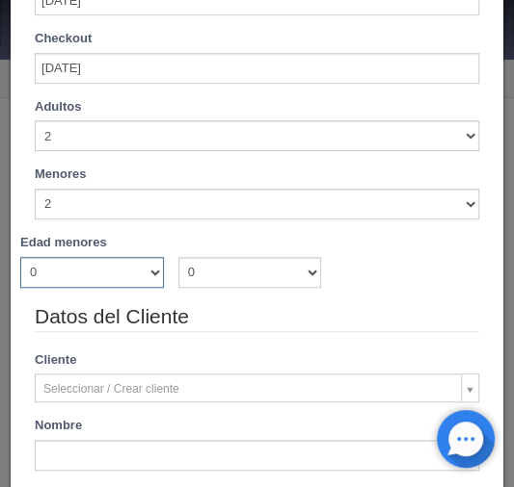
click at [147, 270] on select "0 1 2 3 4 5 6 7 8 9 10 11 12 13 14 15 16 17 18" at bounding box center [92, 272] width 144 height 31
select select "8"
click at [20, 257] on select "0 1 2 3 4 5 6 7 8 9 10 11 12 13 14 15 16 17 18" at bounding box center [92, 272] width 144 height 31
checkbox input "false"
type input "1030.00"
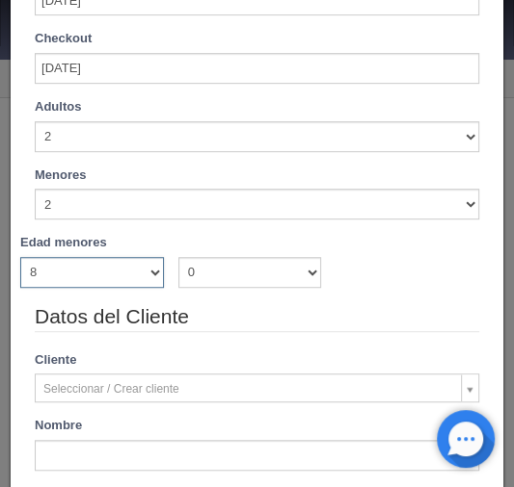
checkbox input "false"
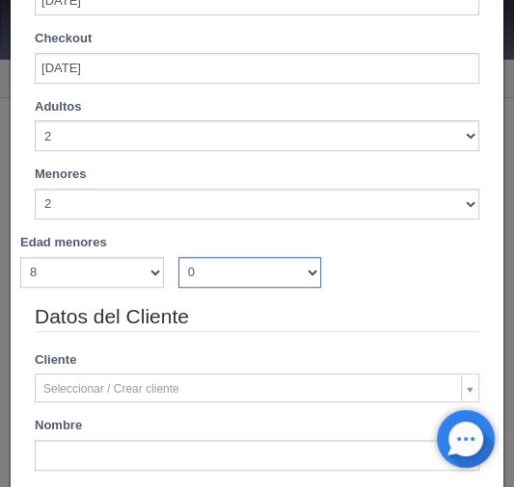
click at [308, 270] on select "0 1 2 3 4 5 6 7 8 9 10 11 12 13 14 15 16 17 18" at bounding box center [250, 272] width 144 height 31
select select "11"
click at [178, 257] on select "0 1 2 3 4 5 6 7 8 9 10 11 12 13 14 15 16 17 18" at bounding box center [250, 272] width 144 height 31
checkbox input "false"
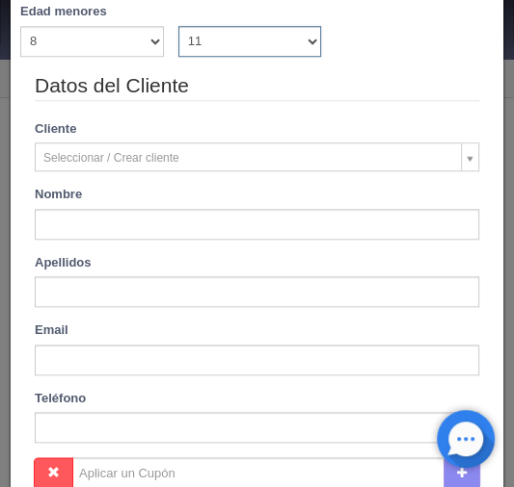
type input "1030.00"
checkbox input "false"
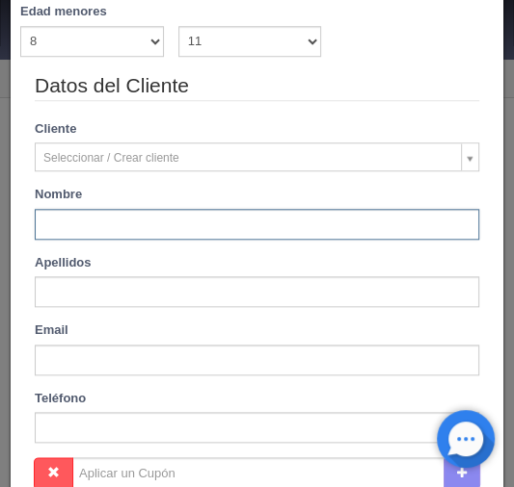
click at [77, 215] on input "text" at bounding box center [257, 224] width 444 height 31
paste input "[PERSON_NAME]"
type input "[PERSON_NAME]"
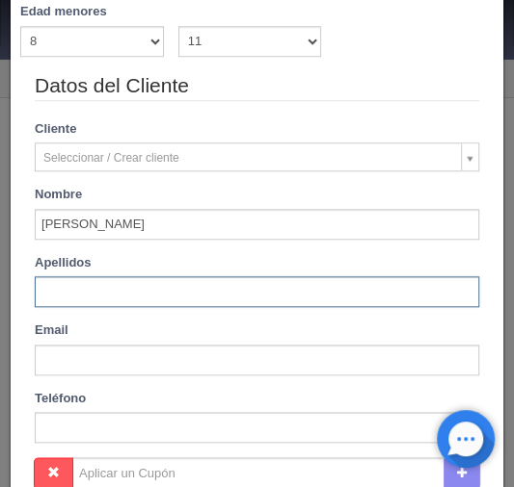
click at [85, 303] on input "text" at bounding box center [257, 292] width 444 height 31
paste input "[PERSON_NAME]"
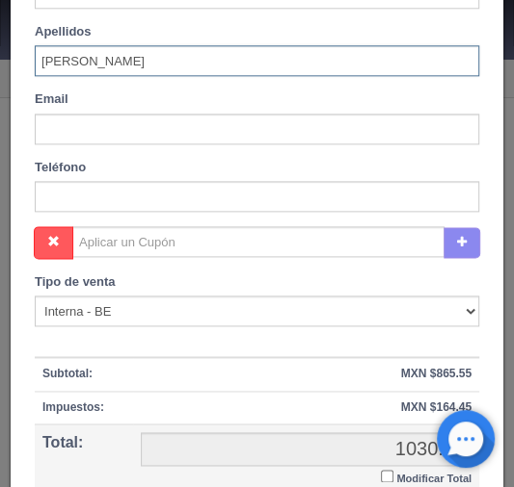
scroll to position [931, 0]
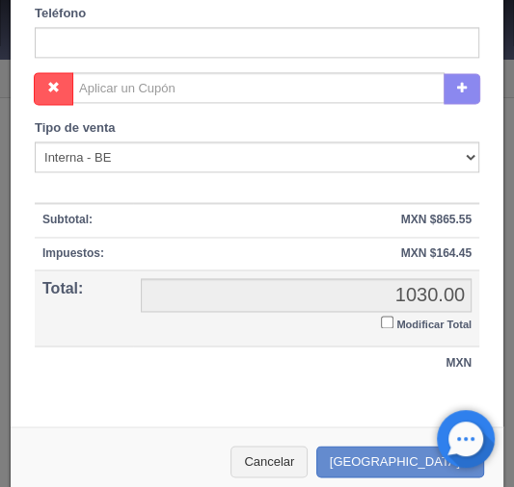
type input "[PERSON_NAME]"
click at [381, 312] on label "Modificar Total" at bounding box center [426, 323] width 91 height 22
click at [381, 316] on input "Modificar Total" at bounding box center [387, 322] width 13 height 13
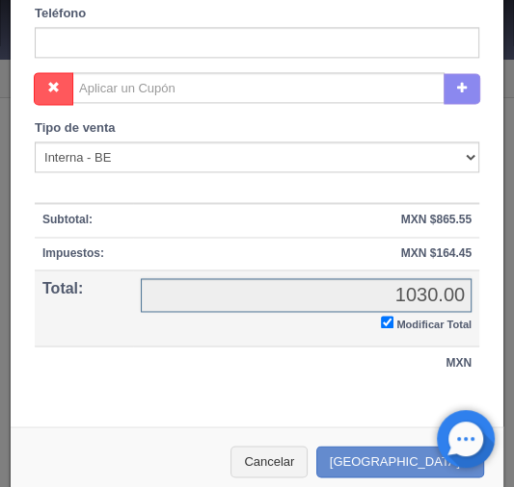
checkbox input "true"
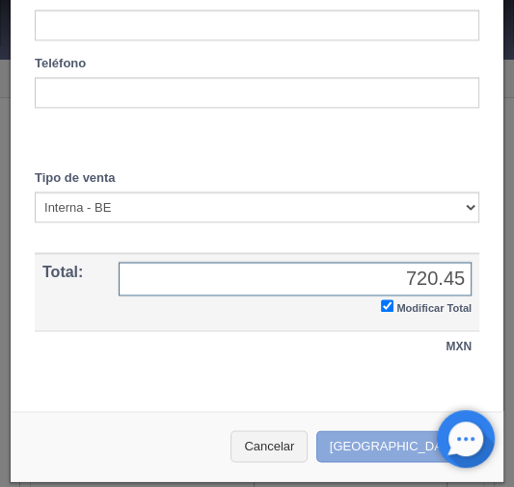
type input "720.45"
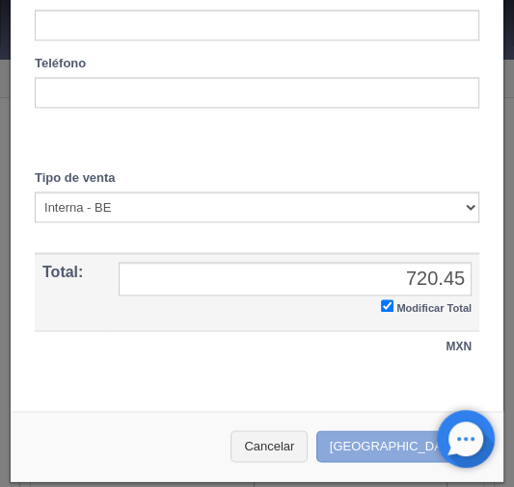
click at [375, 445] on button "[GEOGRAPHIC_DATA]" at bounding box center [400, 447] width 168 height 32
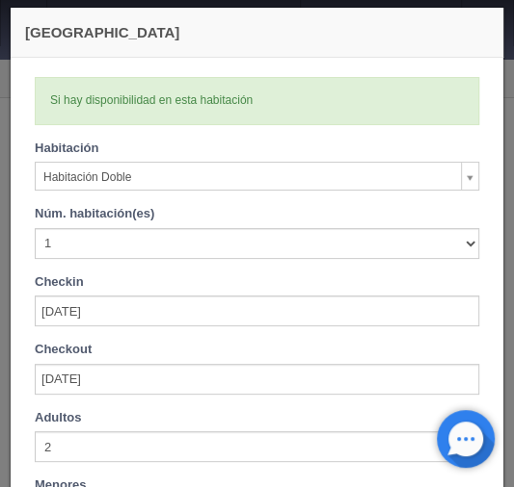
scroll to position [0, 0]
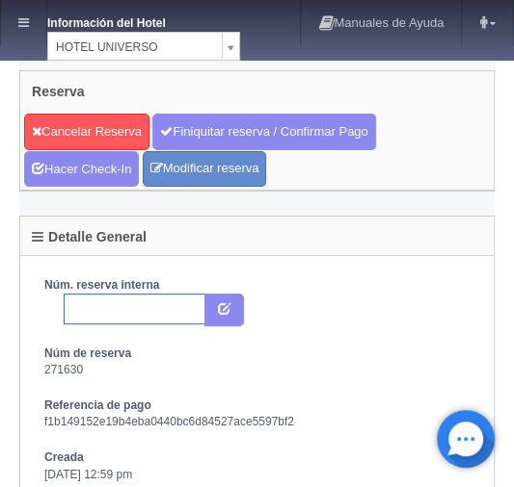
click at [108, 306] on input "text" at bounding box center [135, 309] width 142 height 31
paste input "2269934101"
type input "2269934101 expedia"
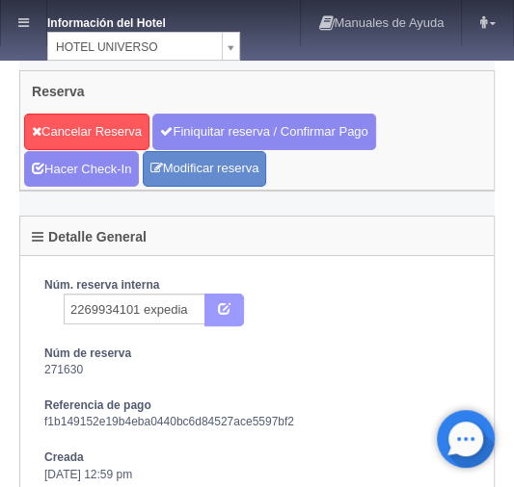
click at [227, 295] on button "submit" at bounding box center [224, 310] width 40 height 33
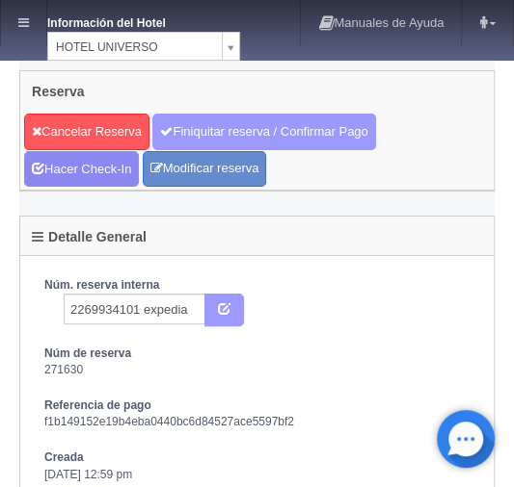
click at [206, 131] on link "Finiquitar reserva / Confirmar Pago" at bounding box center [263, 132] width 223 height 37
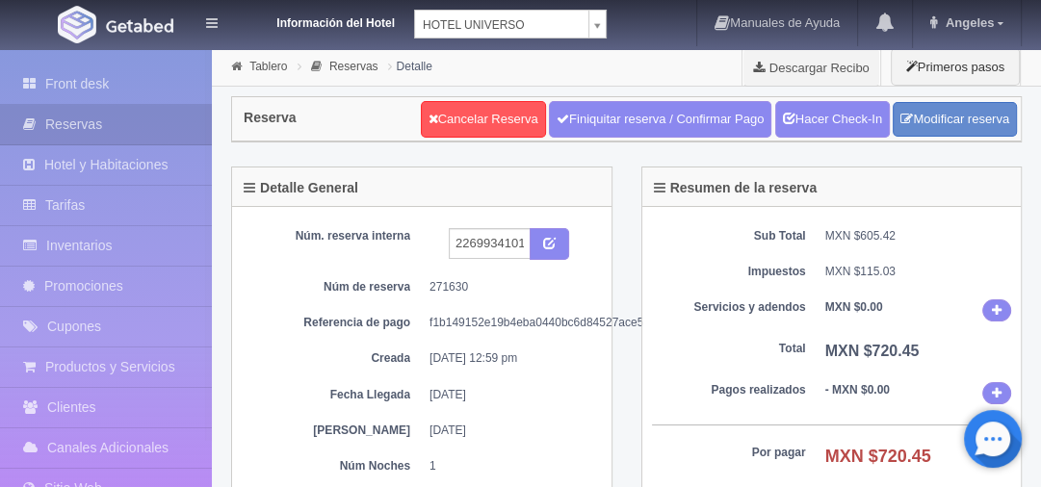
drag, startPoint x: 590, startPoint y: 123, endPoint x: 575, endPoint y: 98, distance: 28.9
click at [513, 123] on link "Finiquitar reserva / Confirmar Pago" at bounding box center [660, 119] width 223 height 37
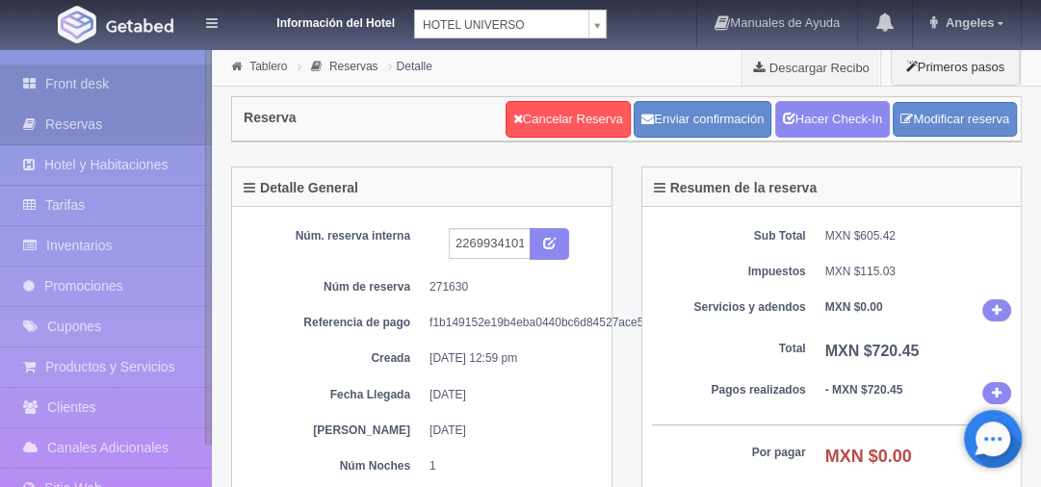
click at [83, 82] on link "Front desk" at bounding box center [106, 85] width 212 height 40
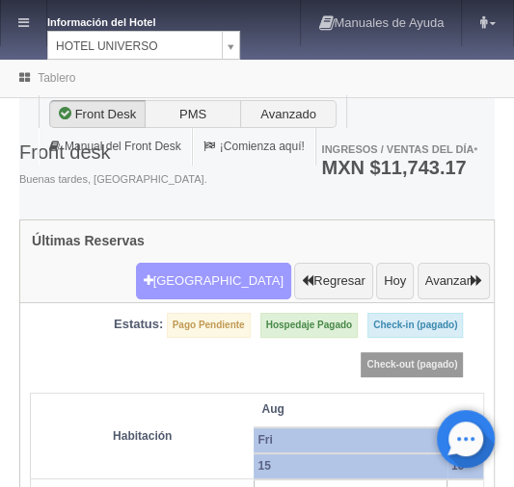
click at [193, 263] on button "[GEOGRAPHIC_DATA]" at bounding box center [213, 281] width 155 height 37
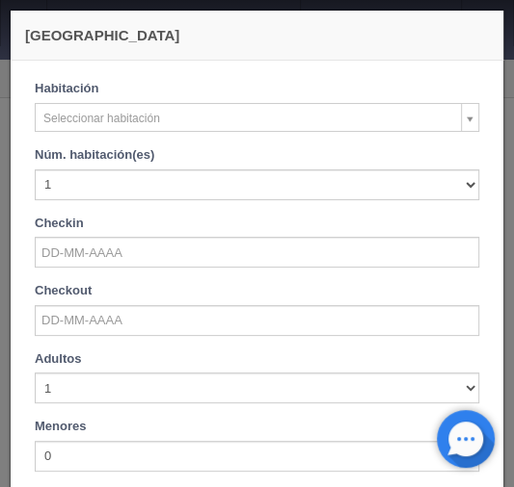
checkbox input "false"
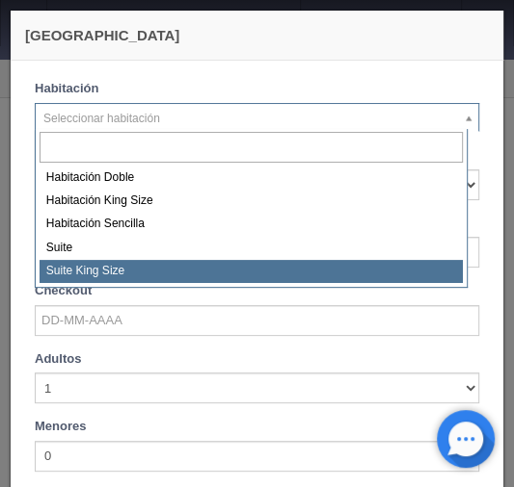
select select "588"
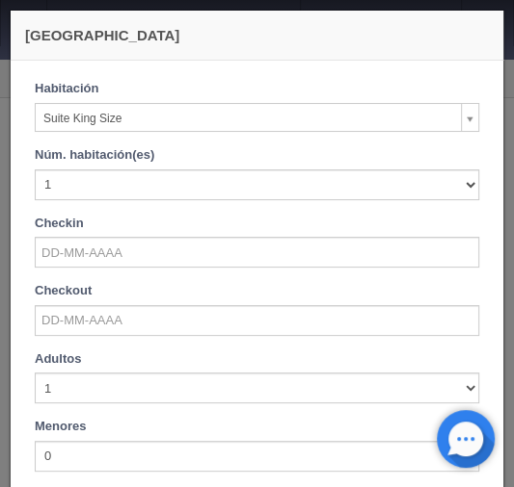
checkbox input "false"
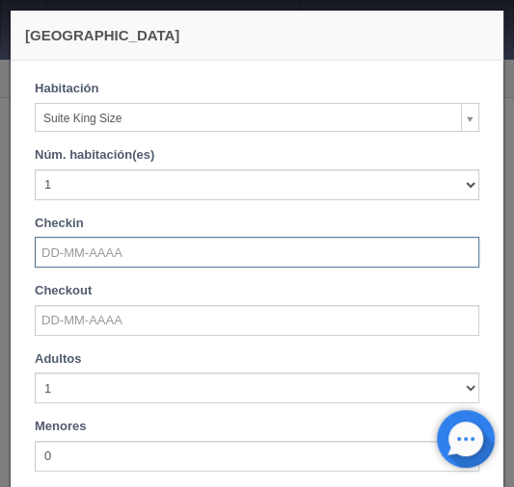
click at [75, 259] on input "text" at bounding box center [257, 252] width 444 height 31
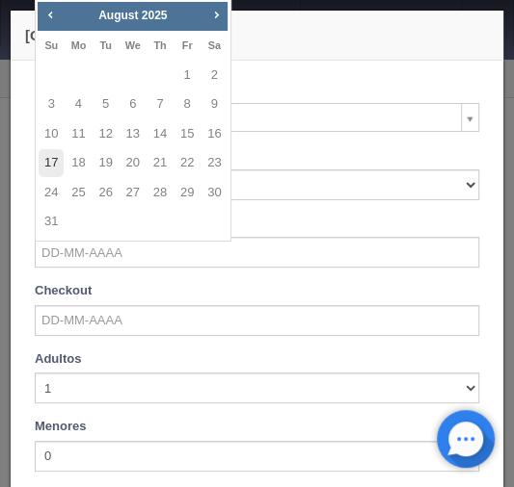
click at [54, 162] on link "17" at bounding box center [51, 163] width 25 height 28
type input "[DATE]"
checkbox input "false"
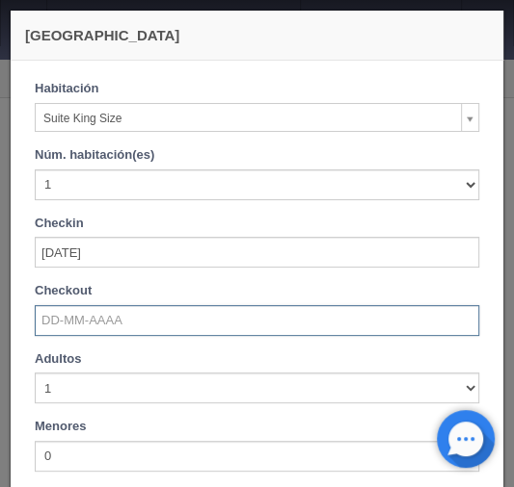
click at [54, 318] on input "text" at bounding box center [257, 320] width 444 height 31
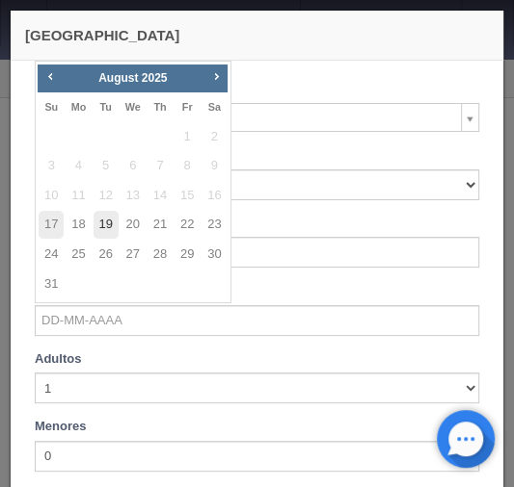
click at [109, 231] on link "19" at bounding box center [105, 225] width 25 height 28
type input "[DATE]"
checkbox input "false"
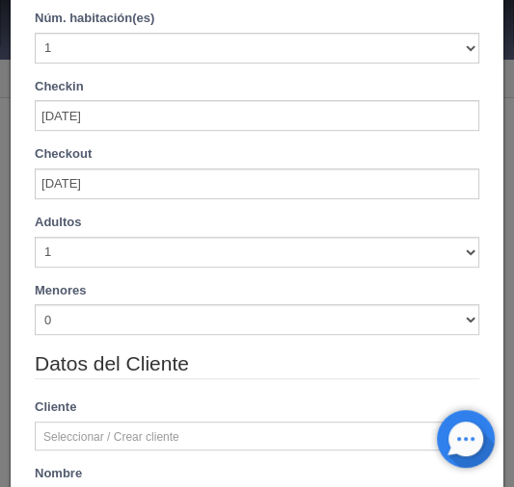
scroll to position [237, 0]
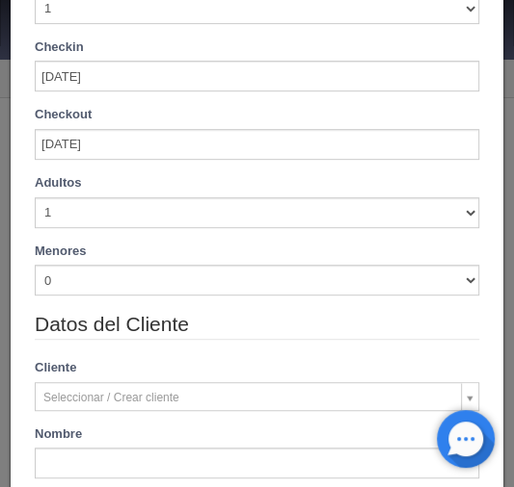
type input "2420.00"
checkbox input "false"
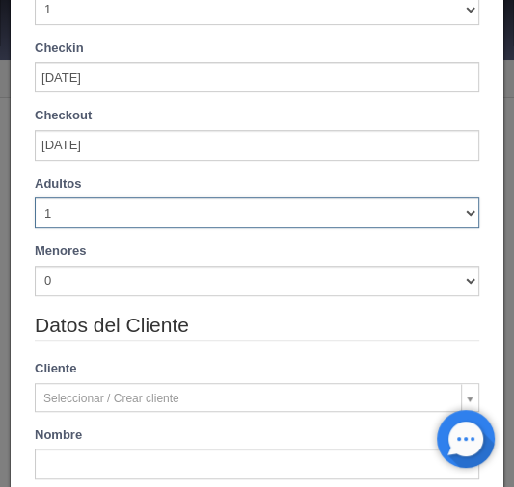
drag, startPoint x: 461, startPoint y: 216, endPoint x: 452, endPoint y: 219, distance: 10.1
click at [461, 216] on select "1 2 3 4 5 6 7 8 9 10" at bounding box center [257, 213] width 444 height 31
select select "5"
click at [35, 198] on select "1 2 3 4 5 6 7 8 9 10" at bounding box center [257, 213] width 444 height 31
checkbox input "false"
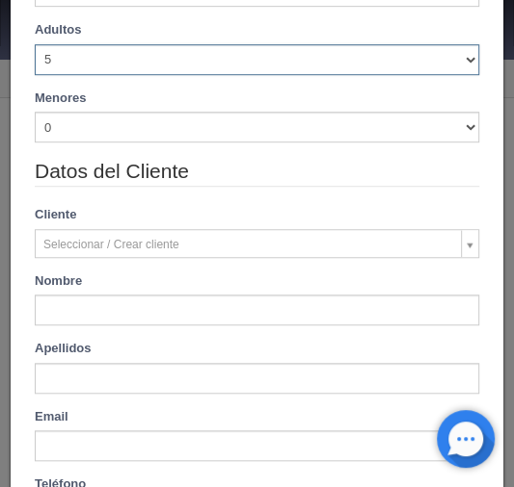
type input "2580.00"
checkbox input "false"
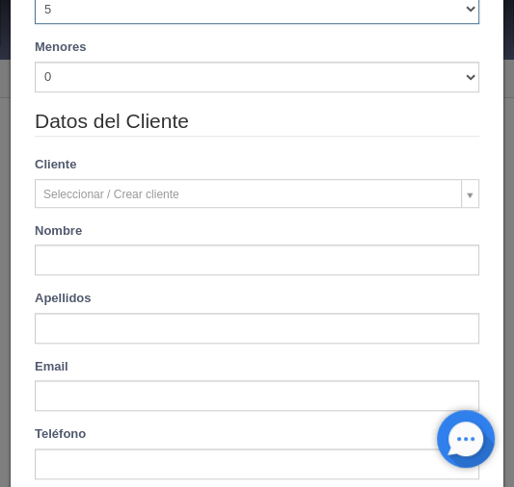
scroll to position [468, 0]
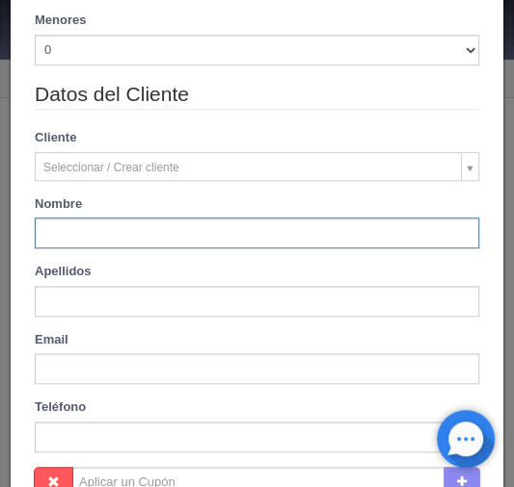
click at [68, 237] on input "text" at bounding box center [257, 233] width 444 height 31
paste input "[PERSON_NAME]"
type input "[PERSON_NAME]"
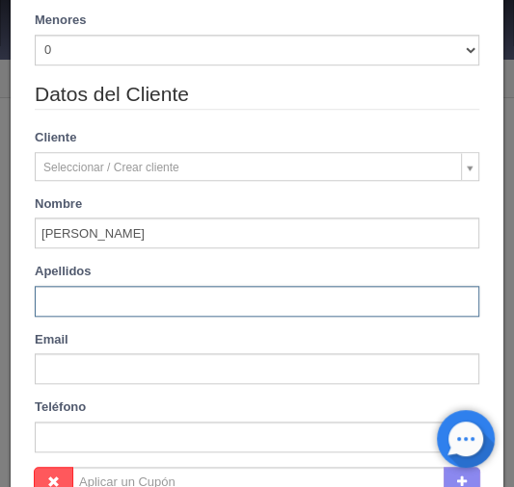
click at [64, 289] on input "text" at bounding box center [257, 301] width 444 height 31
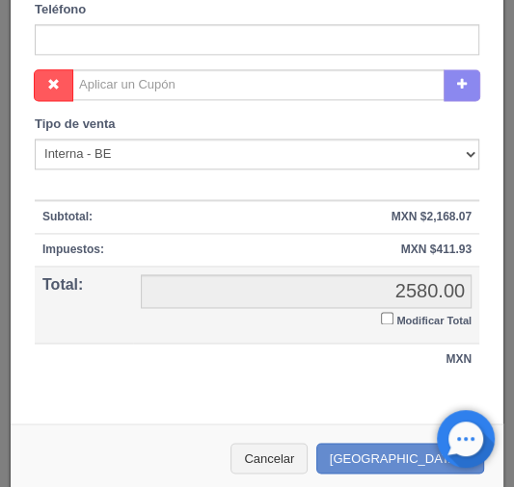
scroll to position [879, 0]
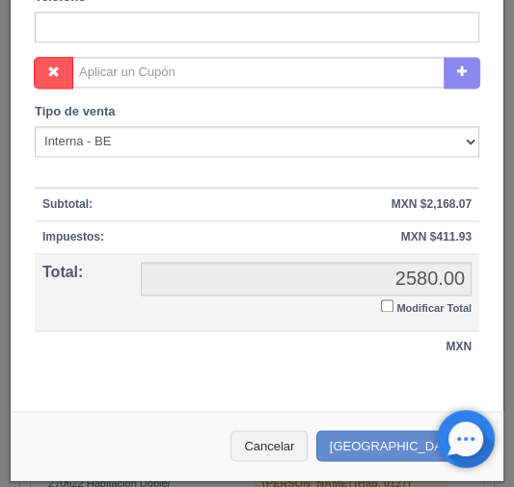
type input "[PERSON_NAME]"
click at [381, 303] on input "Modificar Total" at bounding box center [387, 306] width 13 height 13
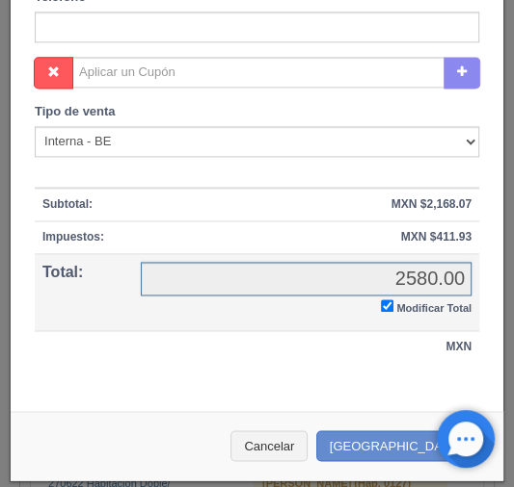
checkbox input "true"
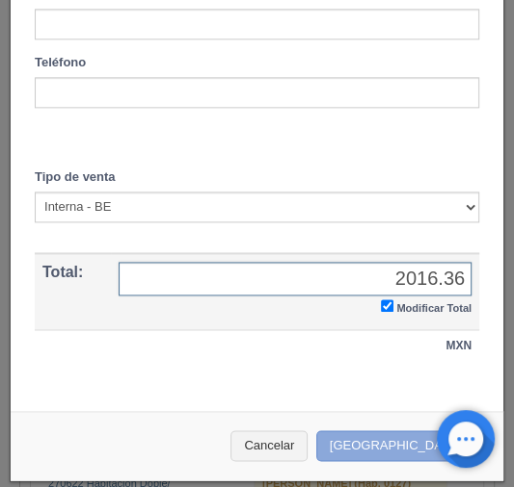
type input "2016.36"
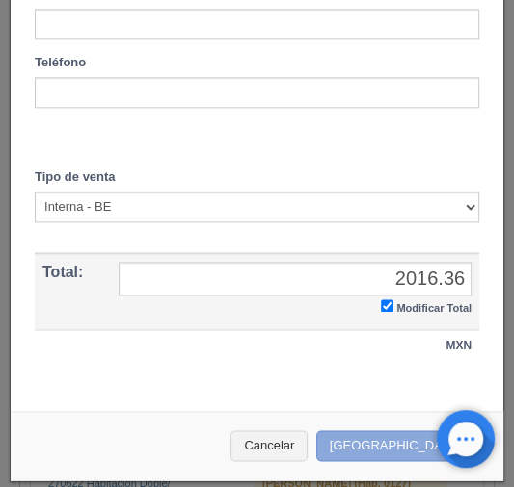
click at [378, 440] on button "Crear Reserva" at bounding box center [400, 447] width 168 height 32
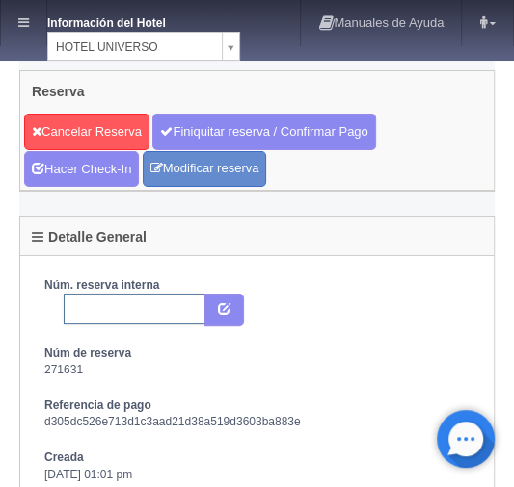
click at [88, 304] on input "text" at bounding box center [135, 309] width 142 height 31
paste input "2269931809"
click at [227, 304] on icon "submit" at bounding box center [224, 308] width 13 height 13
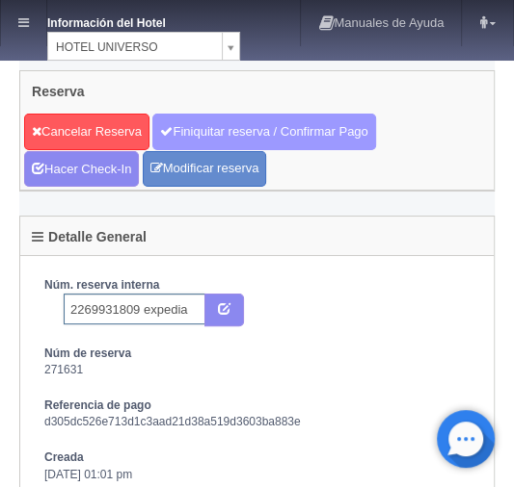
click at [197, 124] on link "Finiquitar reserva / Confirmar Pago" at bounding box center [263, 132] width 223 height 37
type input "2269931809 expedia"
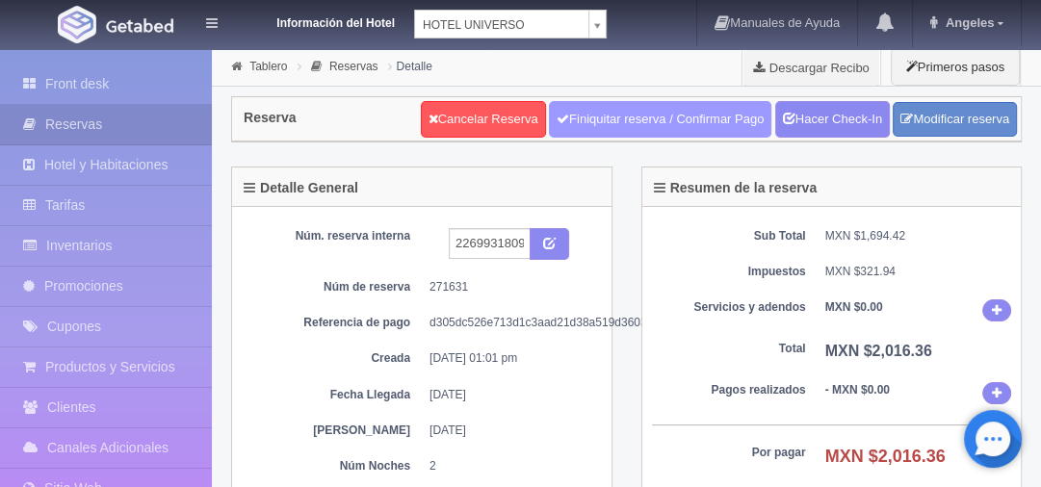
click at [513, 120] on link "Finiquitar reserva / Confirmar Pago" at bounding box center [660, 119] width 223 height 37
